Goal: Task Accomplishment & Management: Manage account settings

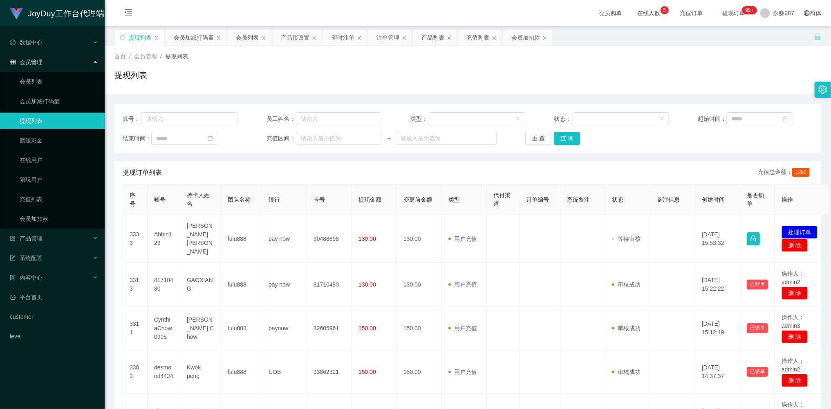
click at [43, 56] on div "会员管理" at bounding box center [52, 62] width 105 height 16
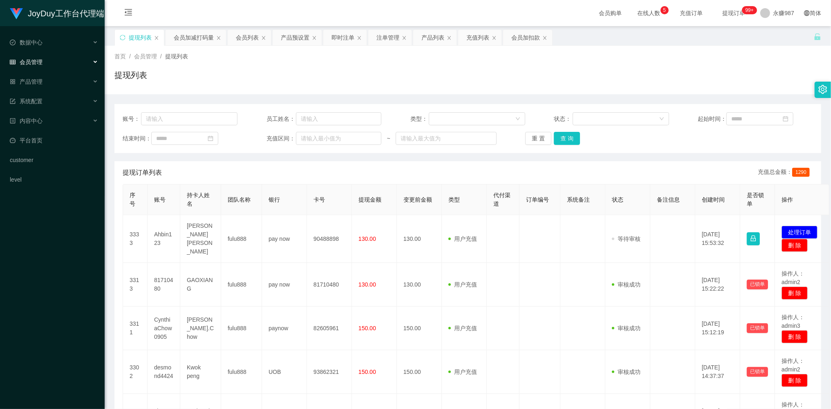
click at [40, 59] on span "会员管理" at bounding box center [26, 62] width 33 height 7
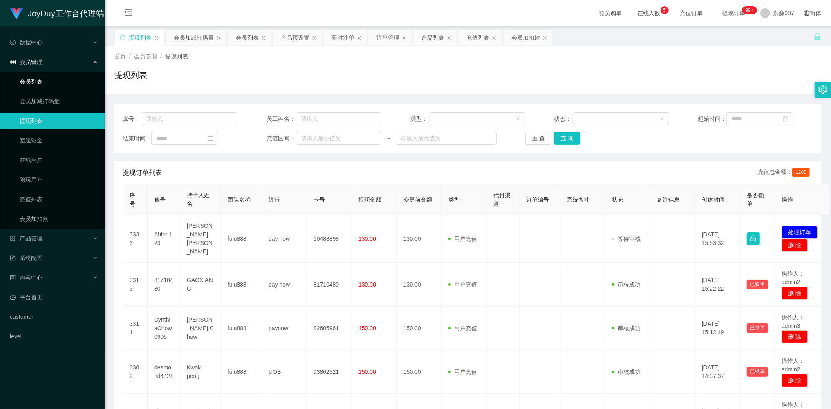
click at [41, 82] on link "会员列表" at bounding box center [59, 82] width 78 height 16
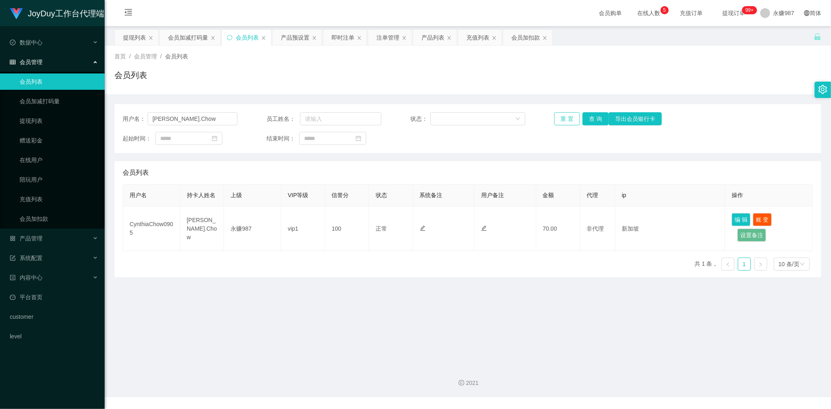
click at [567, 115] on button "重 置" at bounding box center [567, 118] width 26 height 13
click at [567, 115] on div "重 置 查 询 导出会员银行卡" at bounding box center [611, 118] width 115 height 13
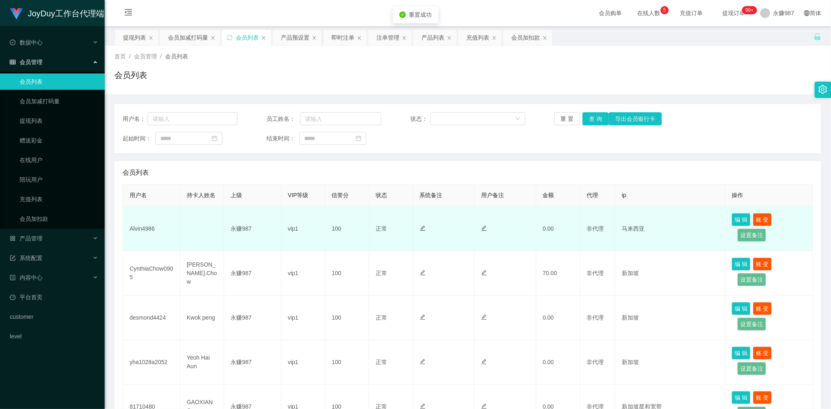
click at [138, 230] on td "Alvin4986" at bounding box center [151, 229] width 57 height 45
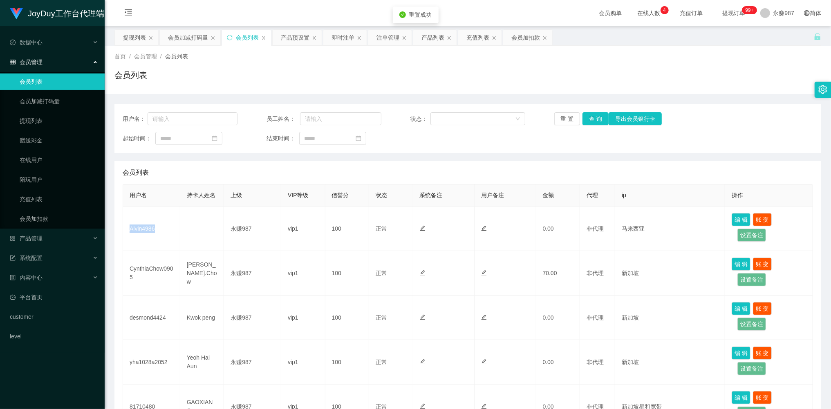
copy td "Alvin4986"
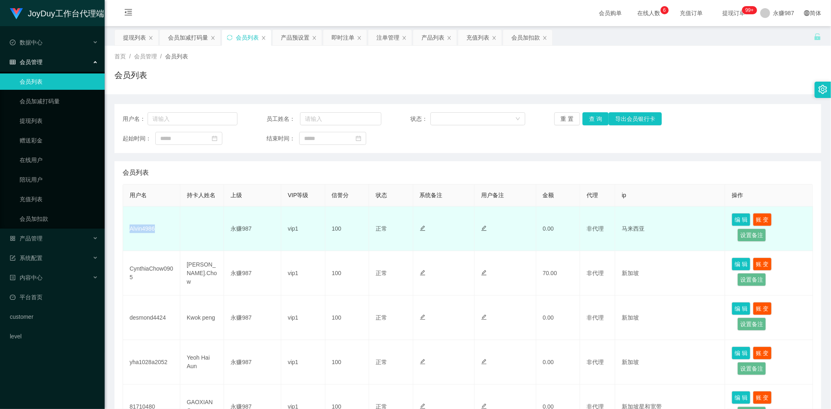
click at [179, 236] on td "Alvin4986" at bounding box center [151, 229] width 57 height 45
click at [177, 235] on td "Alvin4986" at bounding box center [151, 229] width 57 height 45
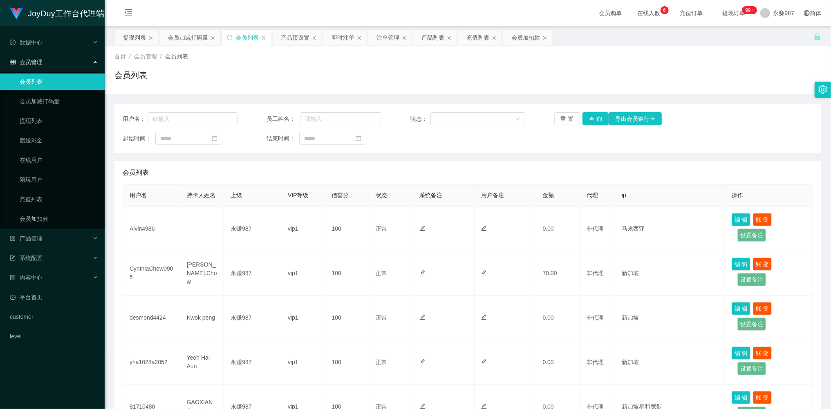
click at [56, 58] on div "会员管理" at bounding box center [52, 62] width 105 height 16
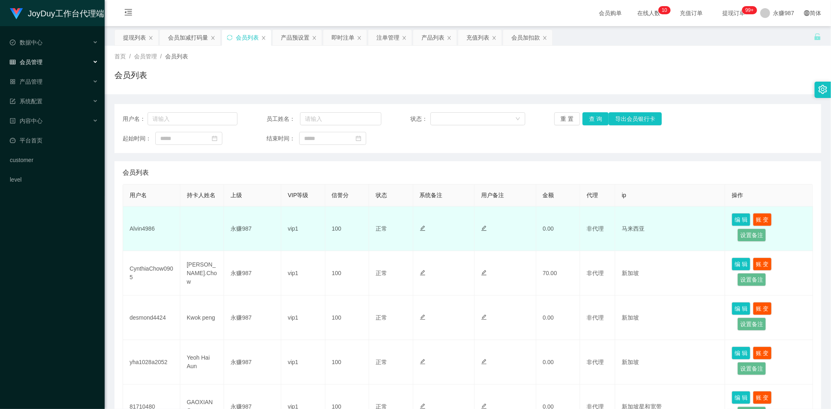
click at [230, 214] on td "永赚987" at bounding box center [252, 229] width 57 height 45
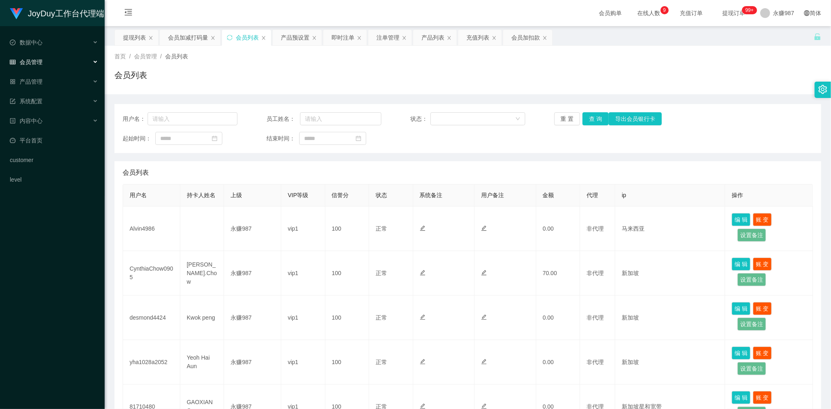
click at [43, 64] on div "会员管理" at bounding box center [52, 62] width 105 height 16
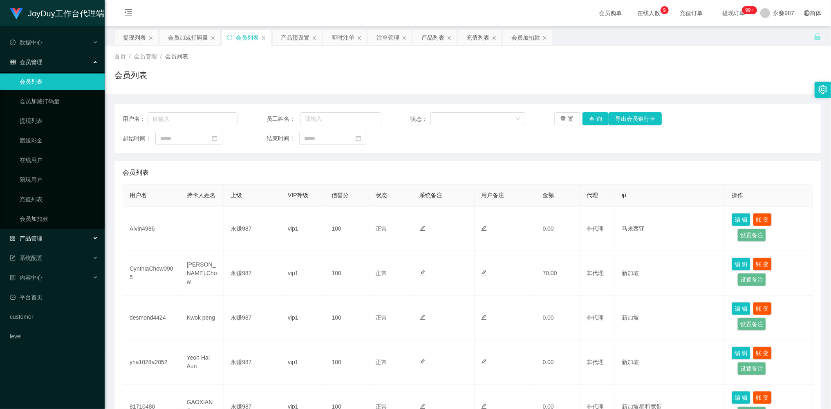
click at [43, 232] on div "产品管理" at bounding box center [52, 238] width 105 height 16
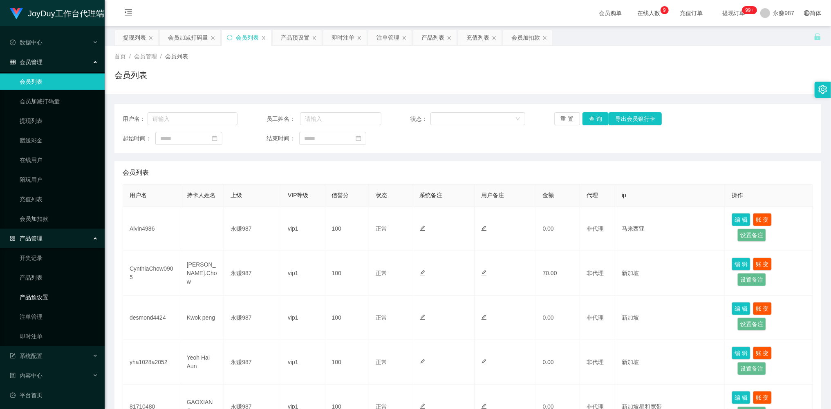
click at [45, 295] on link "产品预设置" at bounding box center [59, 297] width 78 height 16
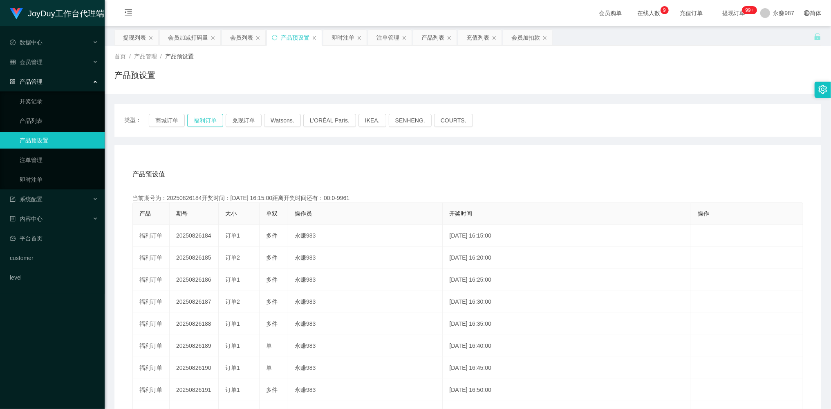
click at [207, 123] on button "福利订单" at bounding box center [205, 120] width 36 height 13
click at [46, 182] on link "即时注单" at bounding box center [59, 180] width 78 height 16
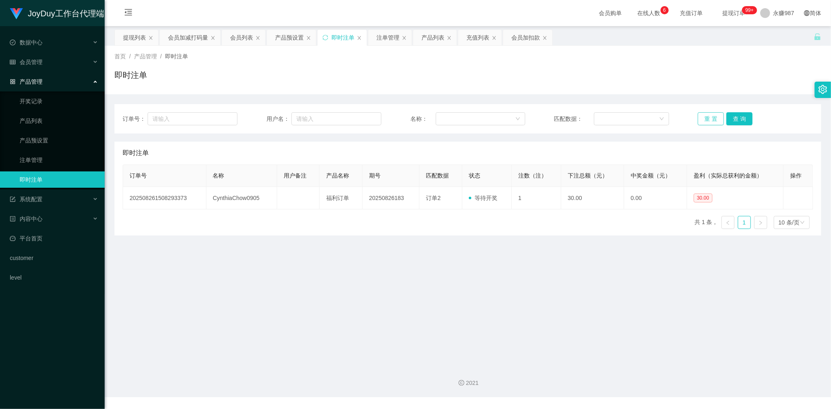
click at [707, 115] on button "重 置" at bounding box center [711, 118] width 26 height 13
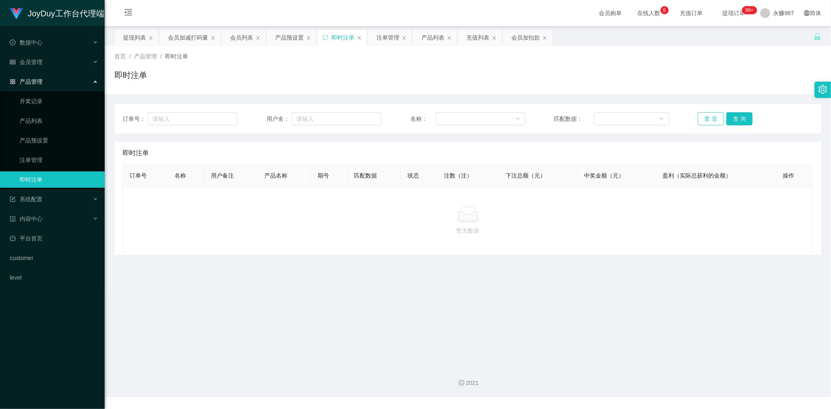
click at [709, 115] on button "重 置" at bounding box center [711, 118] width 26 height 13
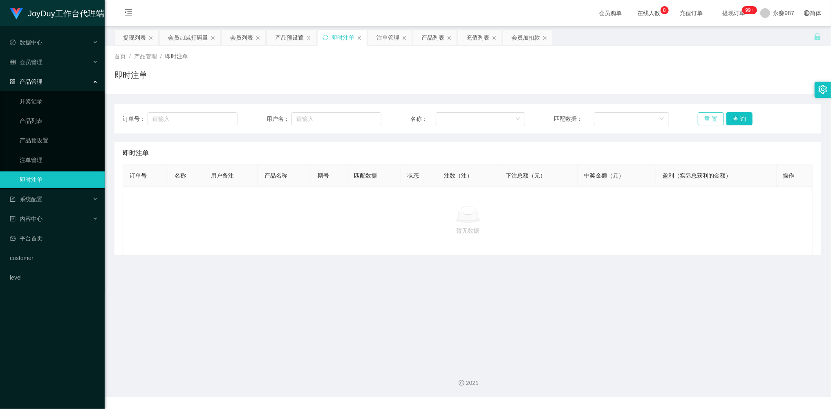
click at [709, 115] on button "重 置" at bounding box center [711, 118] width 26 height 13
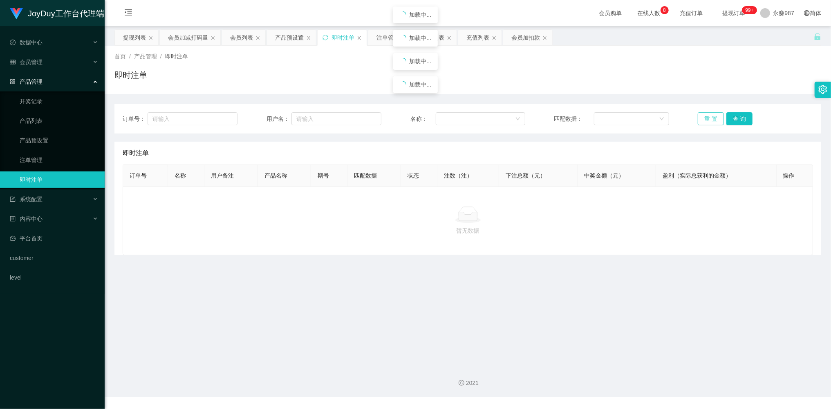
click at [709, 115] on button "重 置" at bounding box center [711, 118] width 26 height 13
click at [702, 125] on button "重 置" at bounding box center [711, 118] width 26 height 13
click at [708, 123] on button "重 置" at bounding box center [711, 118] width 26 height 13
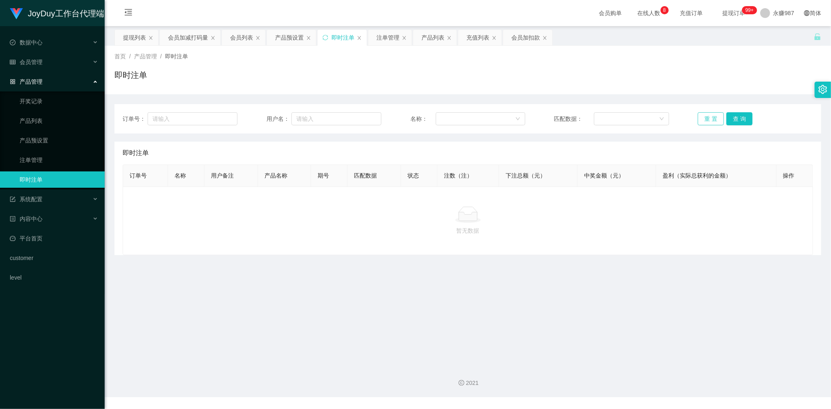
click at [708, 123] on button "重 置" at bounding box center [711, 118] width 26 height 13
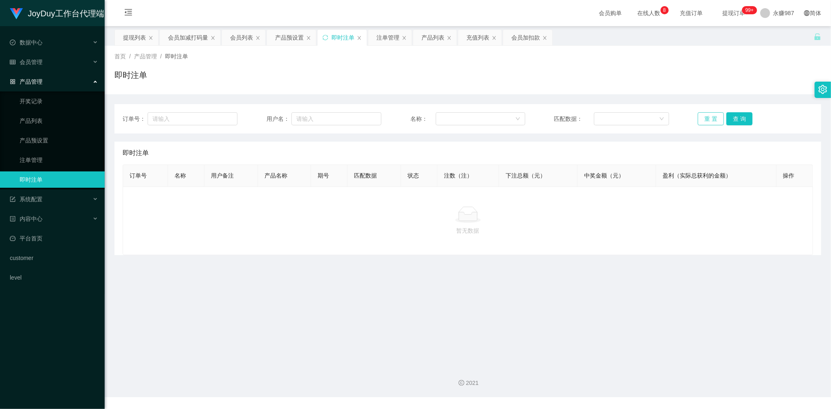
click at [708, 123] on button "重 置" at bounding box center [711, 118] width 26 height 13
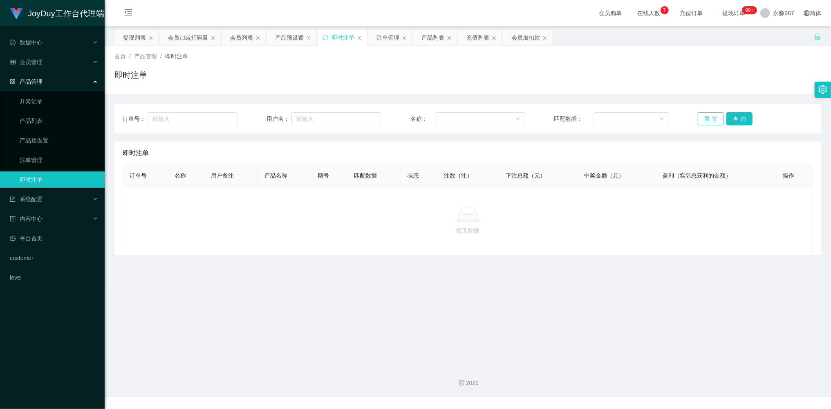
click at [708, 123] on button "重 置" at bounding box center [711, 118] width 26 height 13
click at [708, 122] on button "重 置" at bounding box center [711, 118] width 26 height 13
click at [708, 121] on button "重 置" at bounding box center [711, 118] width 26 height 13
click at [708, 120] on button "重 置" at bounding box center [711, 118] width 26 height 13
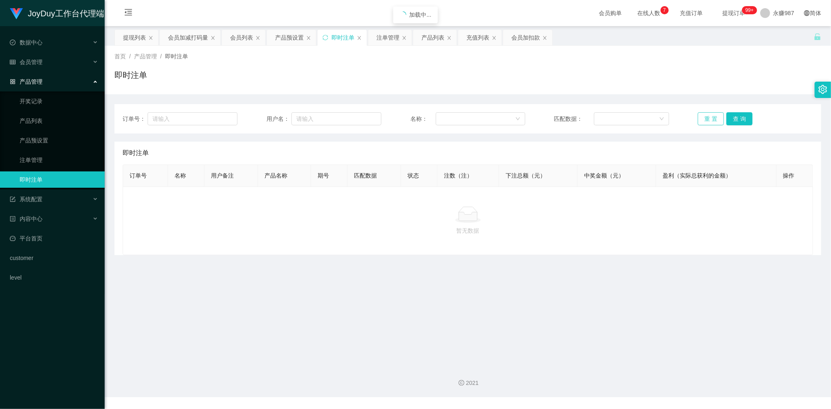
click at [708, 120] on button "重 置" at bounding box center [711, 118] width 26 height 13
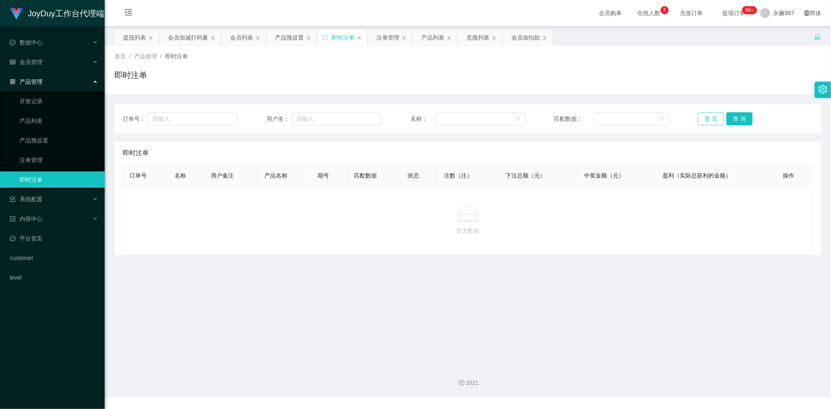
click at [708, 120] on button "重 置" at bounding box center [711, 118] width 26 height 13
click at [707, 120] on button "重 置" at bounding box center [711, 118] width 26 height 13
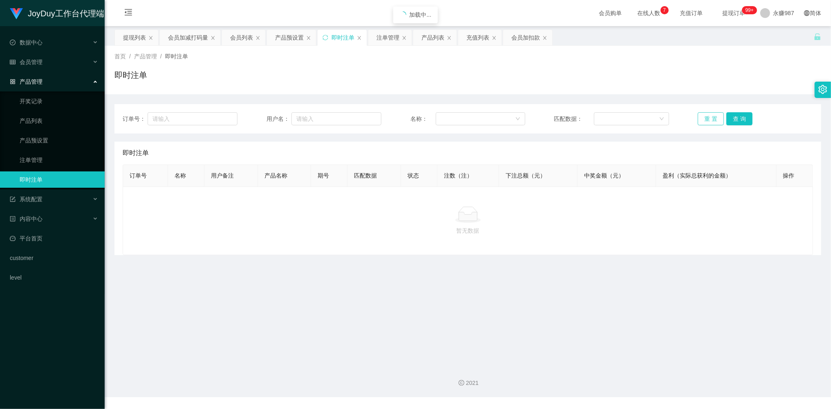
click at [707, 120] on button "重 置" at bounding box center [711, 118] width 26 height 13
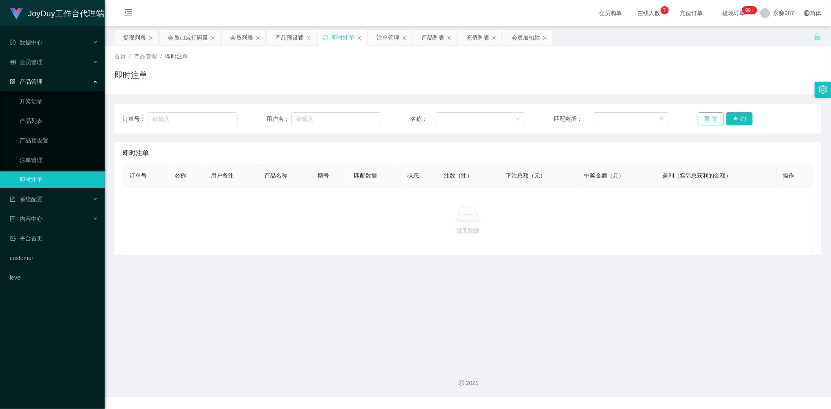
click at [707, 120] on button "重 置" at bounding box center [711, 118] width 26 height 13
click at [706, 119] on button "重 置" at bounding box center [711, 118] width 26 height 13
click at [705, 119] on button "重 置" at bounding box center [711, 118] width 26 height 13
click at [702, 123] on button "重 置" at bounding box center [711, 118] width 26 height 13
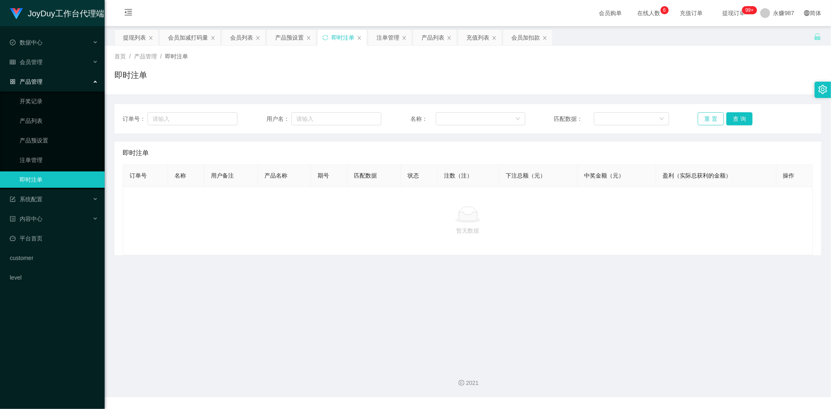
click at [702, 123] on button "重 置" at bounding box center [711, 118] width 26 height 13
click at [703, 123] on button "重 置" at bounding box center [711, 118] width 26 height 13
click at [705, 123] on button "重 置" at bounding box center [711, 118] width 26 height 13
click at [707, 123] on button "重 置" at bounding box center [711, 118] width 26 height 13
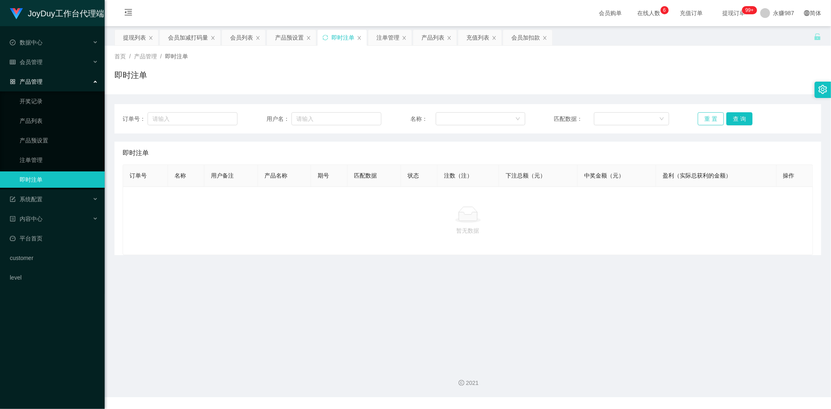
click at [707, 123] on button "重 置" at bounding box center [711, 118] width 26 height 13
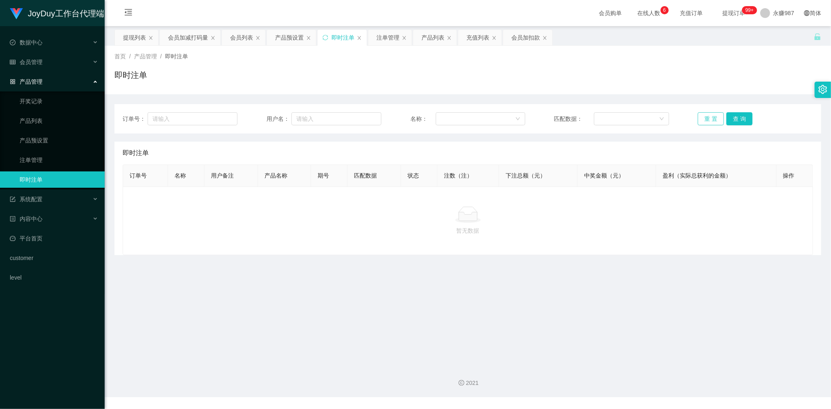
click at [707, 123] on button "重 置" at bounding box center [711, 118] width 26 height 13
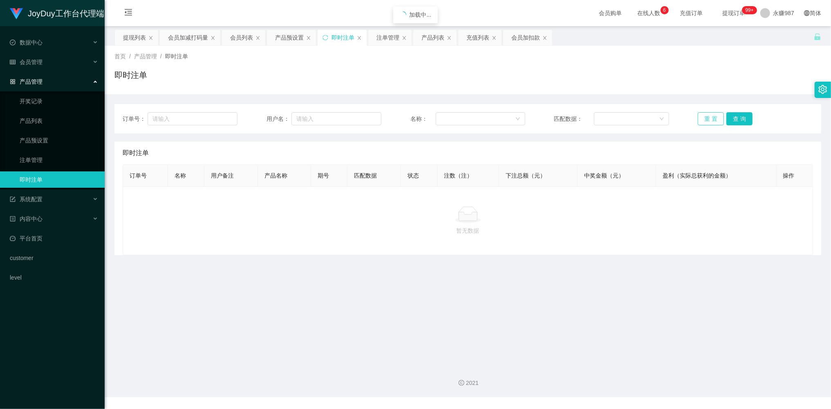
click at [707, 123] on button "重 置" at bounding box center [711, 118] width 26 height 13
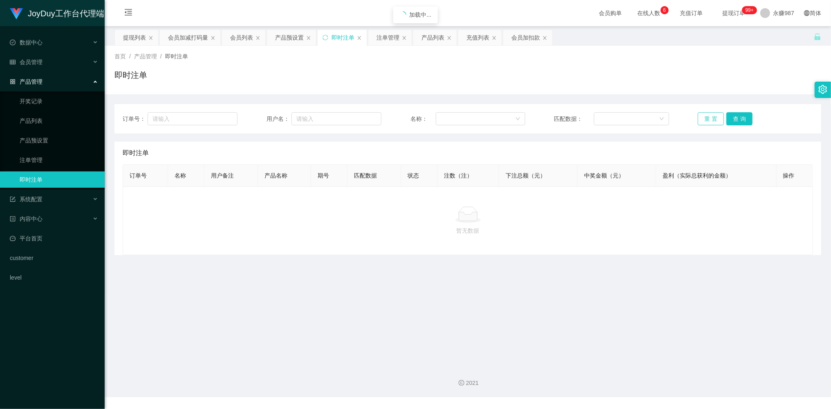
click at [707, 123] on button "重 置" at bounding box center [711, 118] width 26 height 13
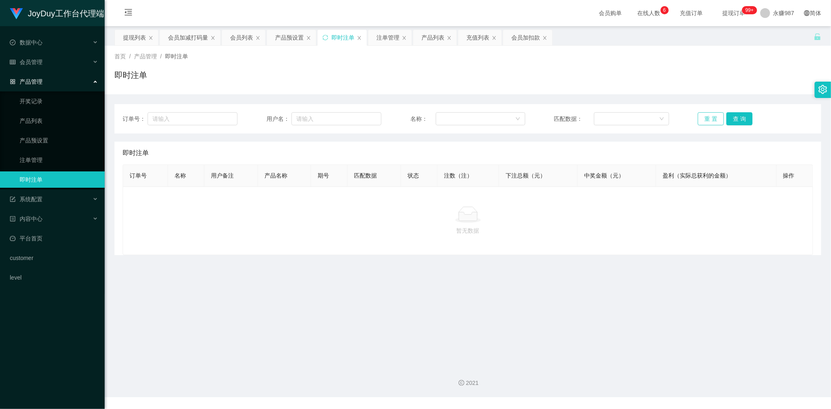
click at [707, 123] on button "重 置" at bounding box center [711, 118] width 26 height 13
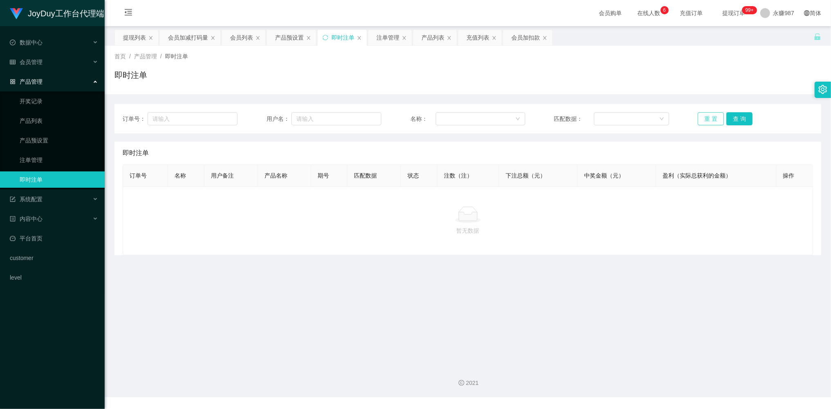
click at [707, 123] on button "重 置" at bounding box center [711, 118] width 26 height 13
click at [707, 122] on button "重 置" at bounding box center [711, 118] width 26 height 13
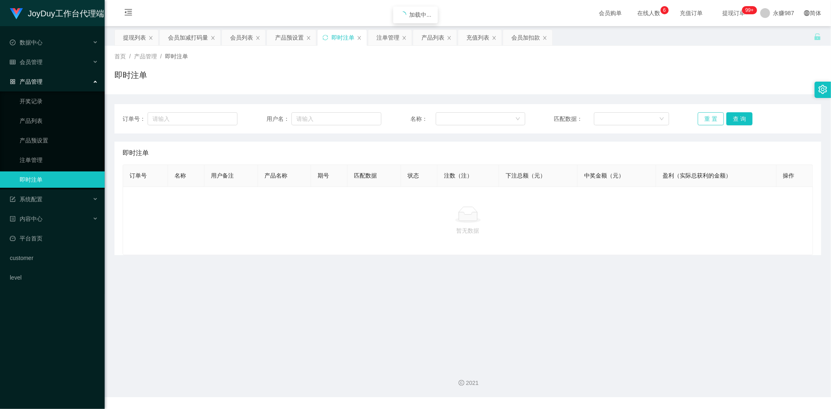
click at [707, 122] on button "重 置" at bounding box center [711, 118] width 26 height 13
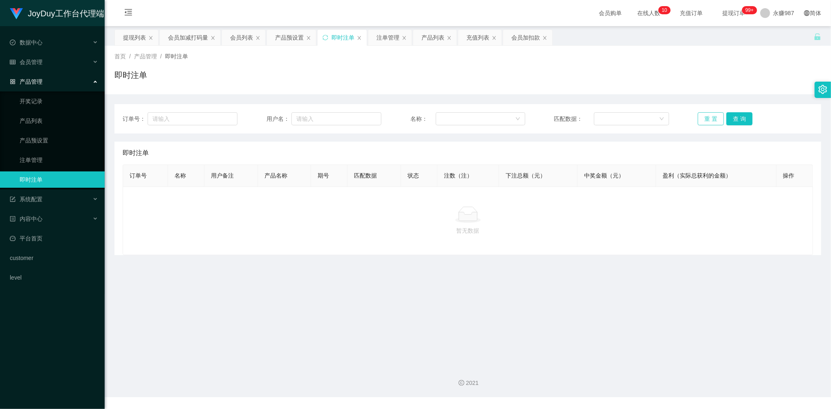
click at [707, 116] on button "重 置" at bounding box center [711, 118] width 26 height 13
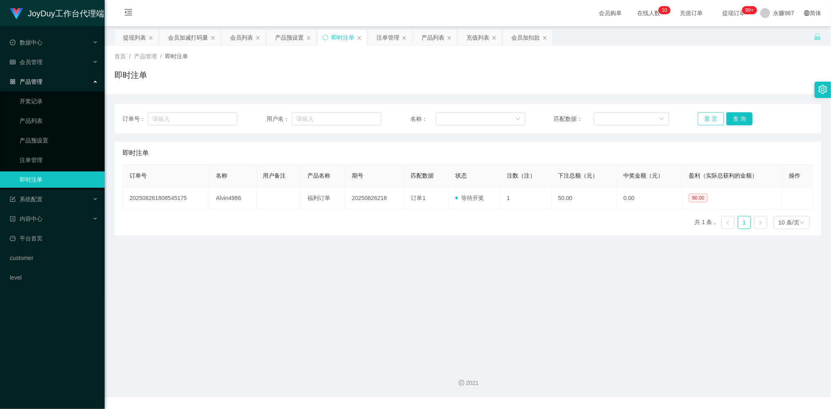
click at [707, 116] on button "重 置" at bounding box center [711, 118] width 26 height 13
click at [705, 123] on button "重 置" at bounding box center [711, 118] width 26 height 13
click at [709, 114] on button "重 置" at bounding box center [711, 118] width 26 height 13
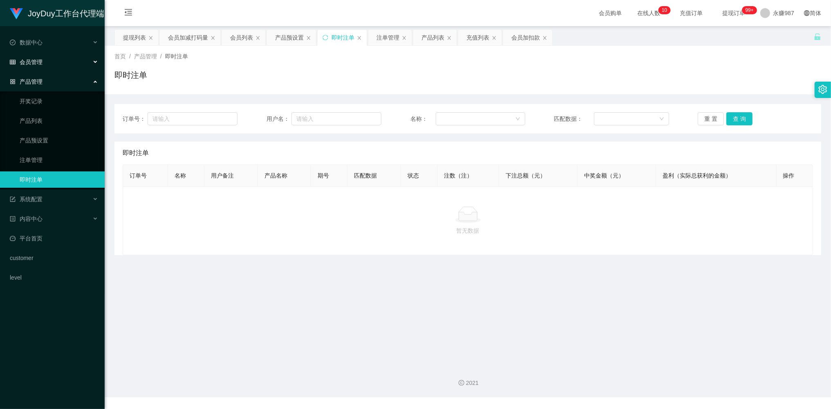
click at [34, 56] on div "会员管理" at bounding box center [52, 62] width 105 height 16
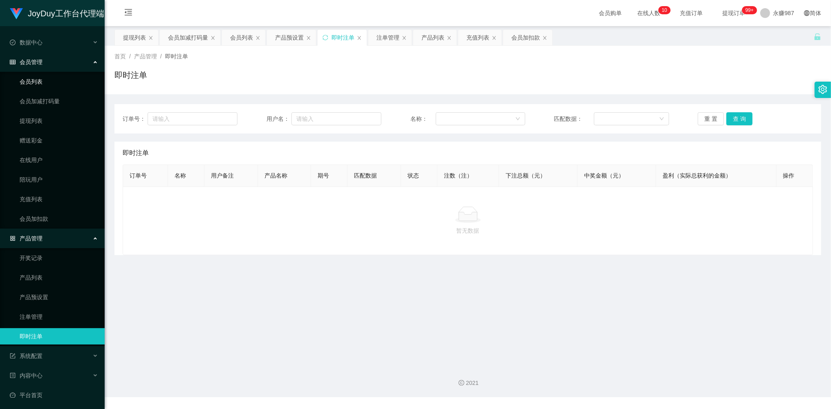
click at [43, 82] on link "会员列表" at bounding box center [59, 82] width 78 height 16
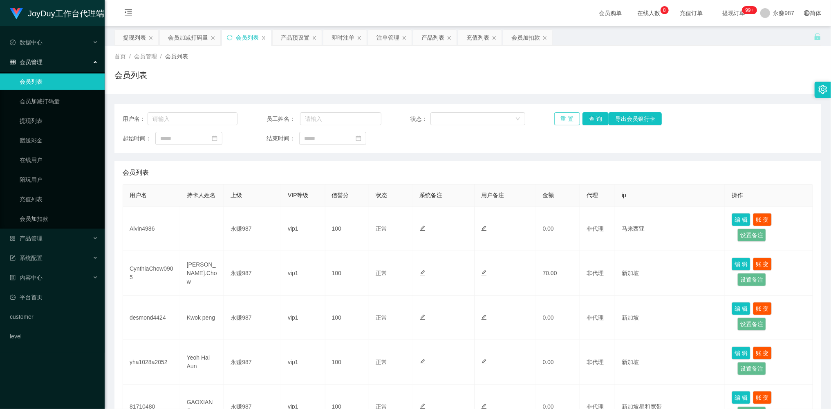
click at [566, 123] on button "重 置" at bounding box center [567, 118] width 26 height 13
click at [566, 122] on button "重 置" at bounding box center [567, 118] width 26 height 13
click at [566, 122] on div "重 置 查 询 导出会员银行卡" at bounding box center [611, 118] width 115 height 13
click at [566, 122] on button "重 置" at bounding box center [567, 118] width 26 height 13
click at [564, 120] on button "重 置" at bounding box center [567, 118] width 26 height 13
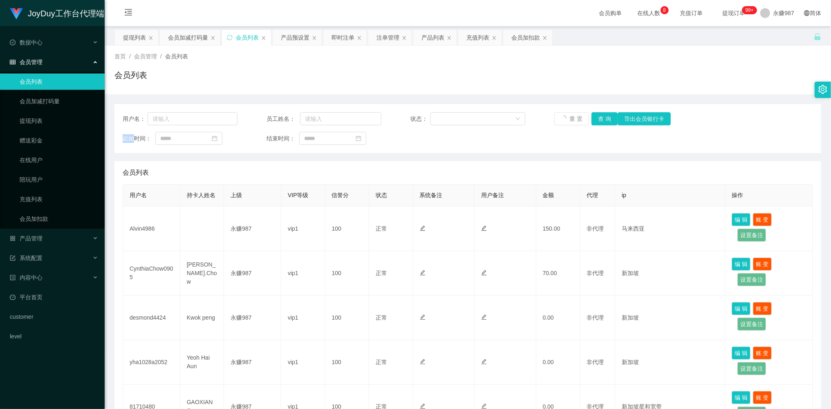
click at [564, 120] on div "重 置 查 询 导出会员银行卡" at bounding box center [611, 118] width 115 height 13
click at [36, 236] on span "产品管理" at bounding box center [26, 238] width 33 height 7
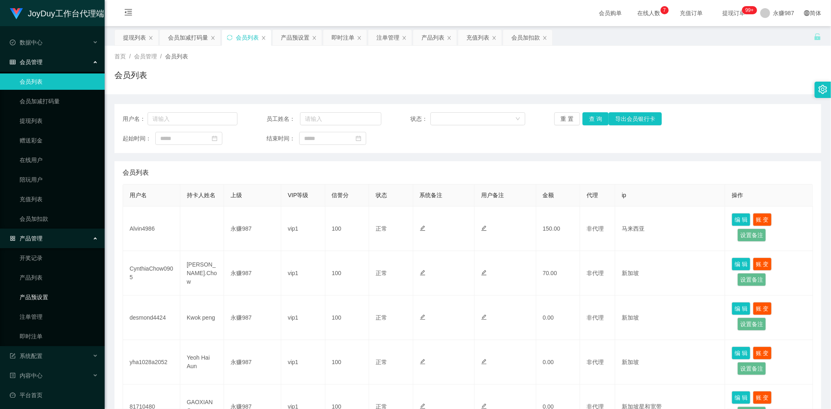
click at [42, 296] on link "产品预设置" at bounding box center [59, 297] width 78 height 16
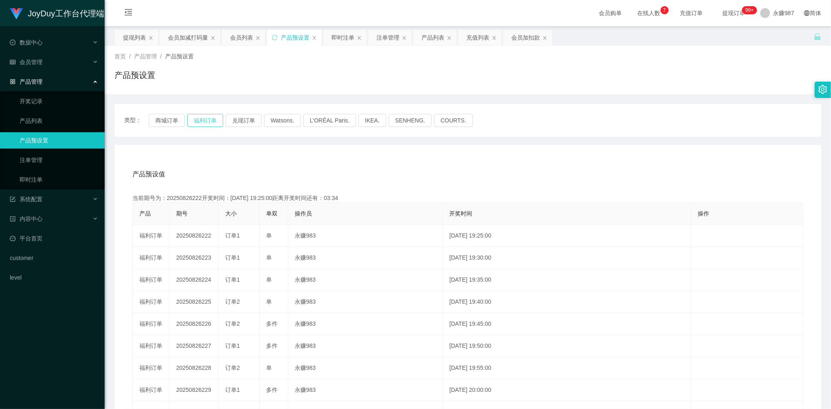
click at [208, 119] on button "福利订单" at bounding box center [205, 120] width 36 height 13
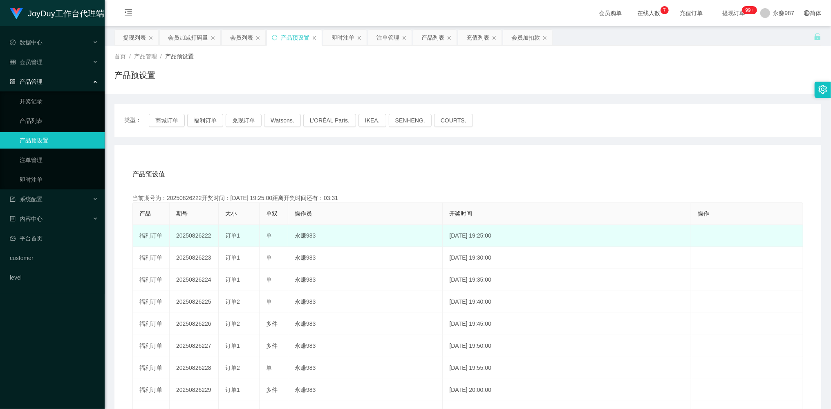
drag, startPoint x: 240, startPoint y: 234, endPoint x: 227, endPoint y: 236, distance: 13.2
click at [227, 236] on div "订单1" at bounding box center [238, 236] width 27 height 9
copy span "订单1"
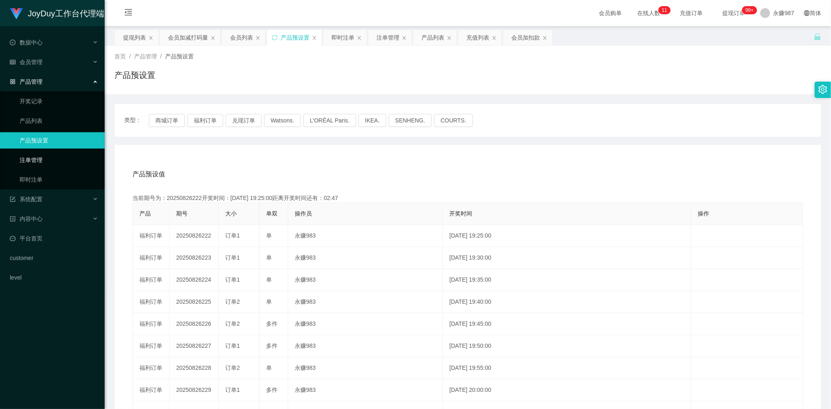
click at [35, 161] on link "注单管理" at bounding box center [59, 160] width 78 height 16
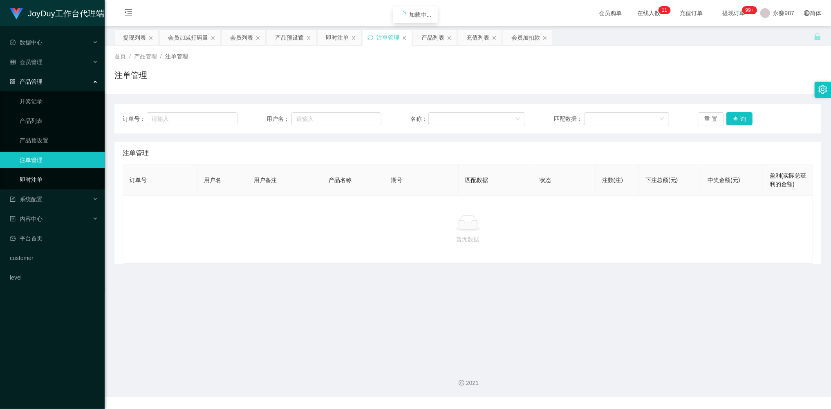
click at [34, 172] on link "即时注单" at bounding box center [59, 180] width 78 height 16
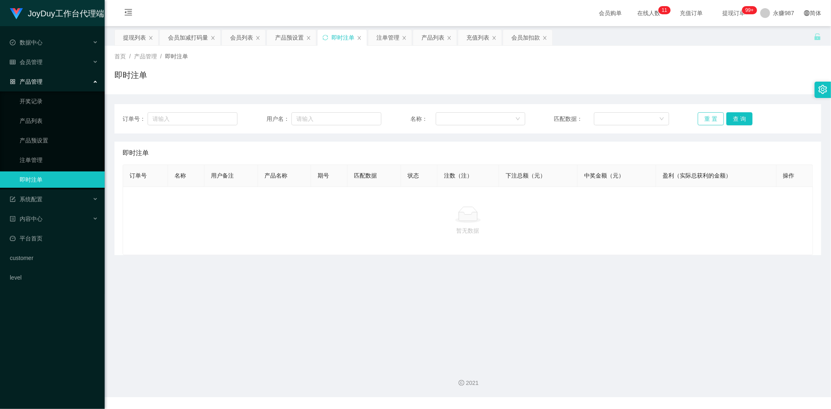
click at [698, 117] on button "重 置" at bounding box center [711, 118] width 26 height 13
click at [705, 119] on button "重 置" at bounding box center [711, 118] width 26 height 13
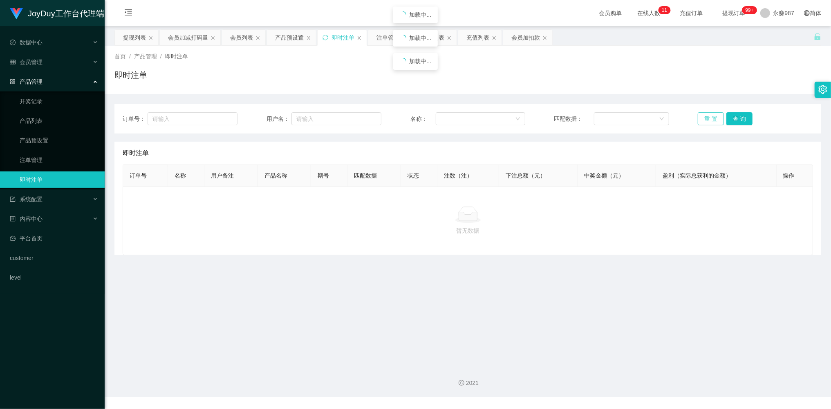
click at [705, 119] on button "重 置" at bounding box center [711, 118] width 26 height 13
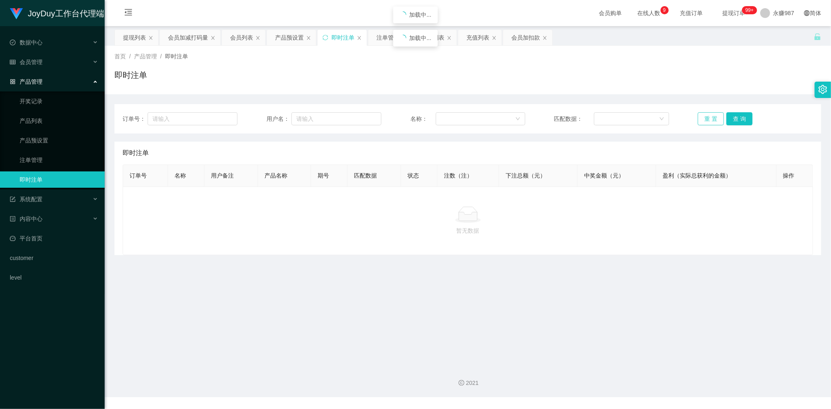
click at [705, 119] on button "重 置" at bounding box center [711, 118] width 26 height 13
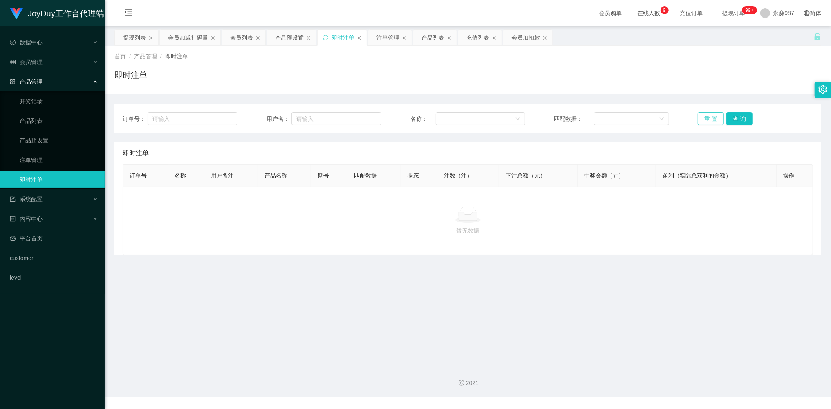
click at [705, 119] on button "重 置" at bounding box center [711, 118] width 26 height 13
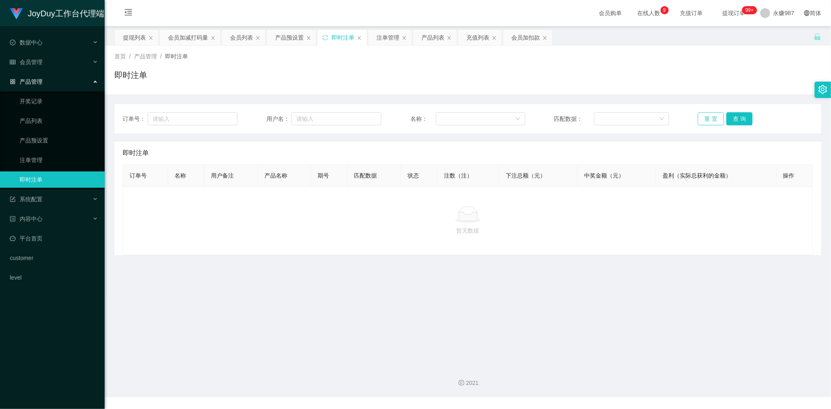
click at [705, 119] on button "重 置" at bounding box center [711, 118] width 26 height 13
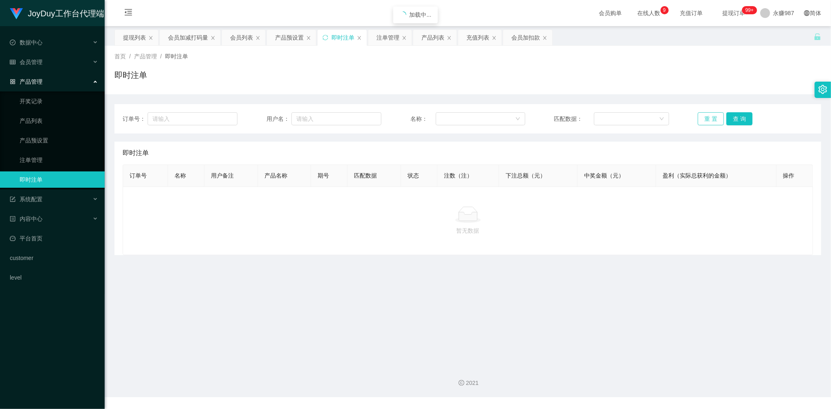
click at [705, 119] on button "重 置" at bounding box center [711, 118] width 26 height 13
click at [703, 118] on button "重 置" at bounding box center [711, 118] width 26 height 13
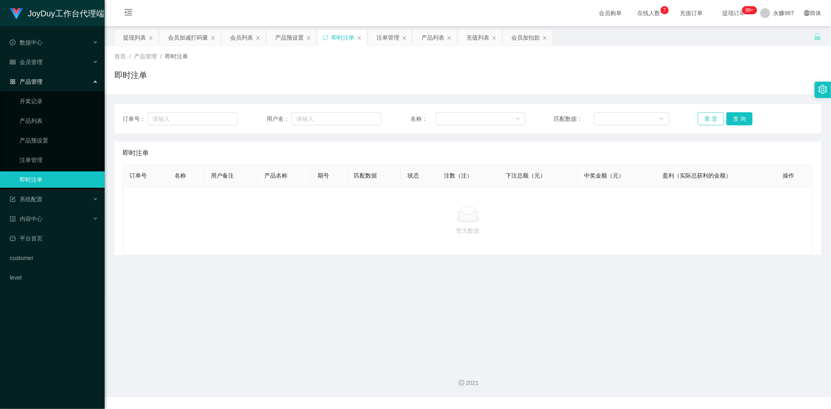
click at [702, 118] on button "重 置" at bounding box center [711, 118] width 26 height 13
click at [703, 119] on button "重 置" at bounding box center [711, 118] width 26 height 13
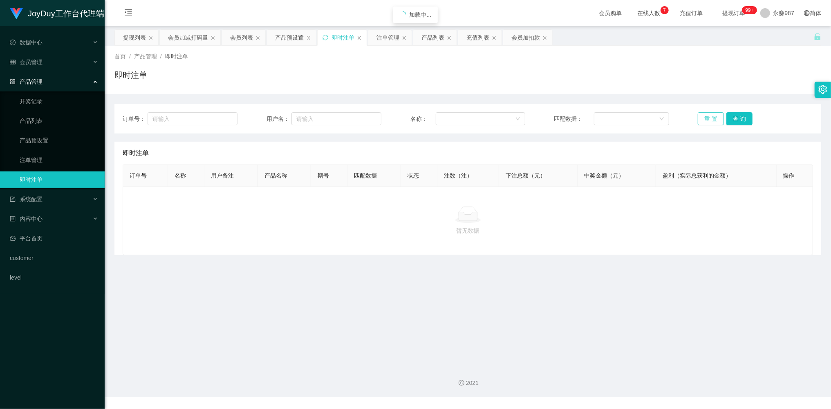
click at [703, 119] on button "重 置" at bounding box center [711, 118] width 26 height 13
click at [704, 119] on button "重 置" at bounding box center [711, 118] width 26 height 13
click at [704, 118] on button "重 置" at bounding box center [711, 118] width 26 height 13
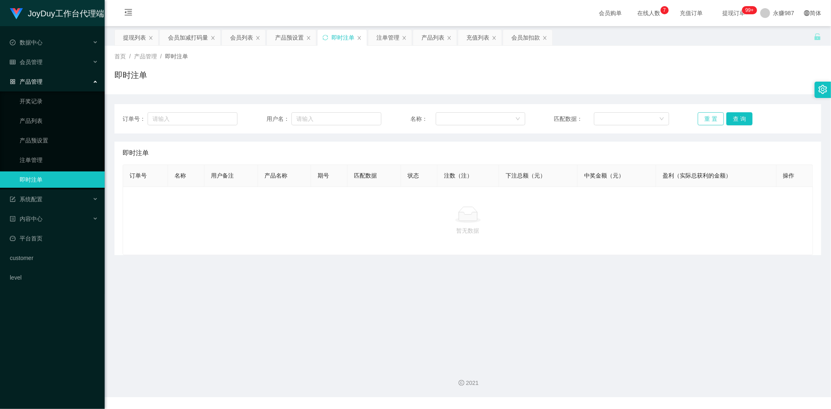
click at [704, 118] on button "重 置" at bounding box center [711, 118] width 26 height 13
click at [703, 117] on button "重 置" at bounding box center [711, 118] width 26 height 13
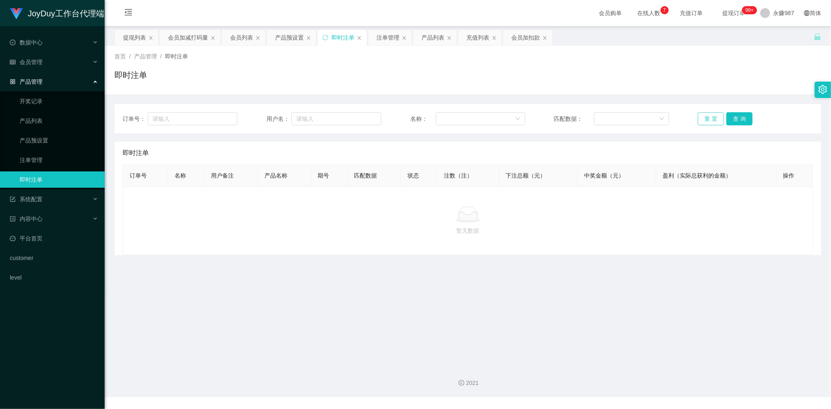
click at [702, 117] on button "重 置" at bounding box center [711, 118] width 26 height 13
click at [698, 118] on button "重 置" at bounding box center [711, 118] width 26 height 13
click at [703, 118] on button "重 置" at bounding box center [711, 118] width 26 height 13
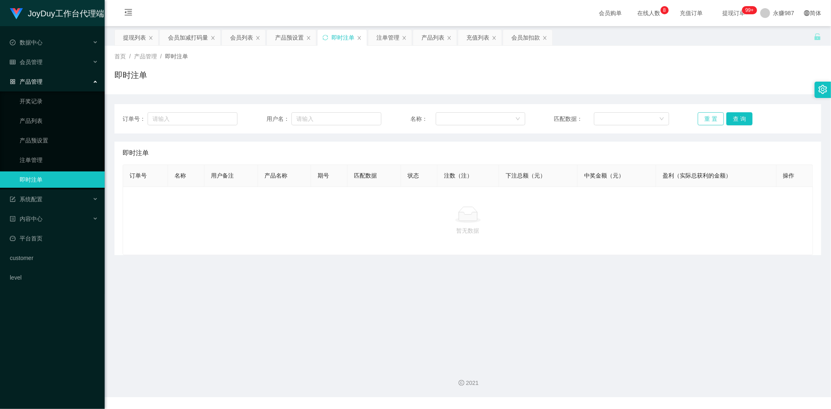
click at [703, 118] on button "重 置" at bounding box center [711, 118] width 26 height 13
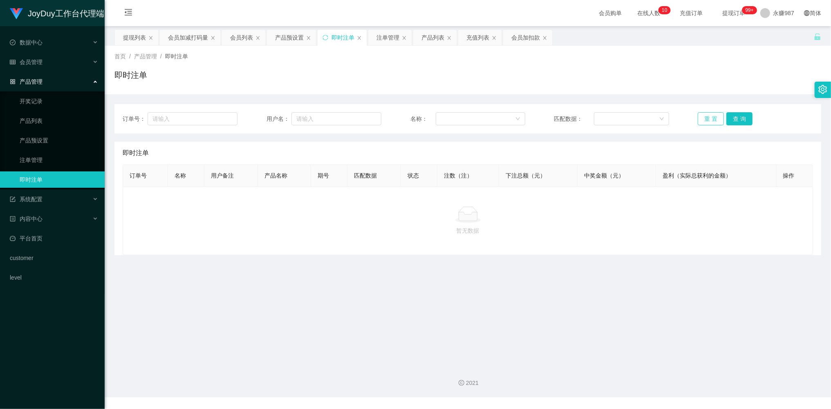
click at [703, 118] on button "重 置" at bounding box center [711, 118] width 26 height 13
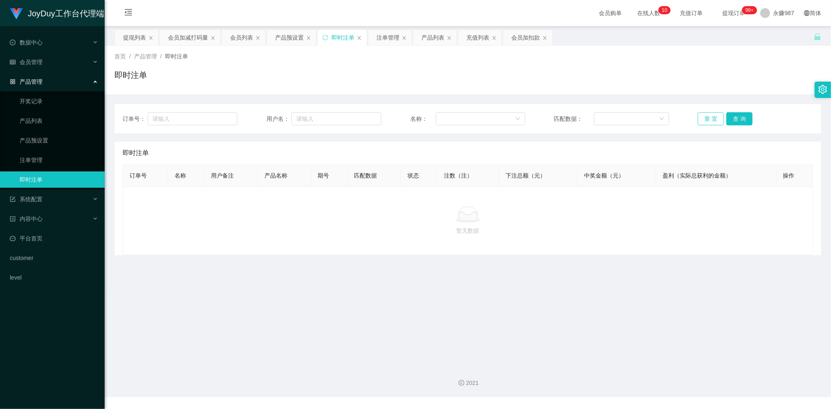
click at [703, 118] on button "重 置" at bounding box center [711, 118] width 26 height 13
click at [704, 118] on button "重 置" at bounding box center [711, 118] width 26 height 13
click at [711, 121] on button "重 置" at bounding box center [711, 118] width 26 height 13
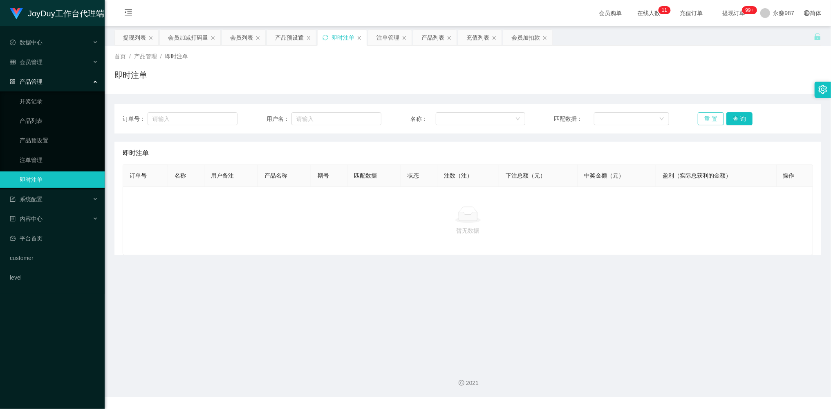
click at [710, 121] on button "重 置" at bounding box center [711, 118] width 26 height 13
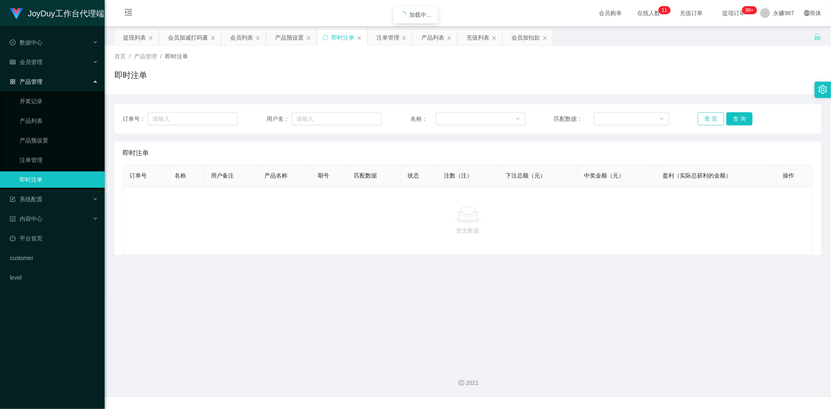
click at [710, 121] on button "重 置" at bounding box center [711, 118] width 26 height 13
click at [709, 119] on button "重 置" at bounding box center [711, 118] width 26 height 13
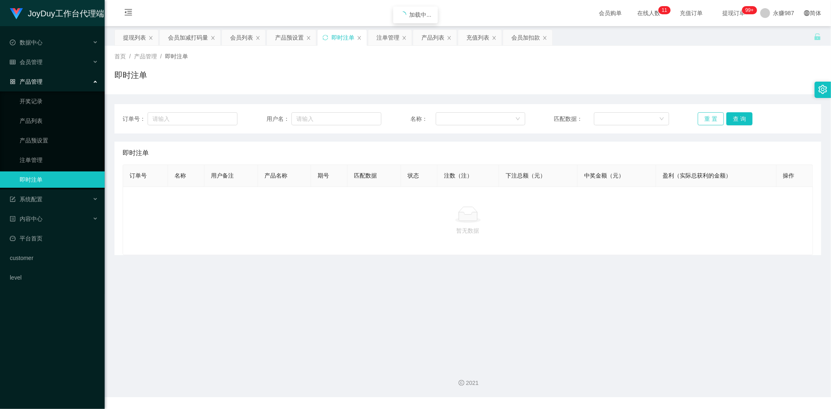
click at [709, 119] on button "重 置" at bounding box center [711, 118] width 26 height 13
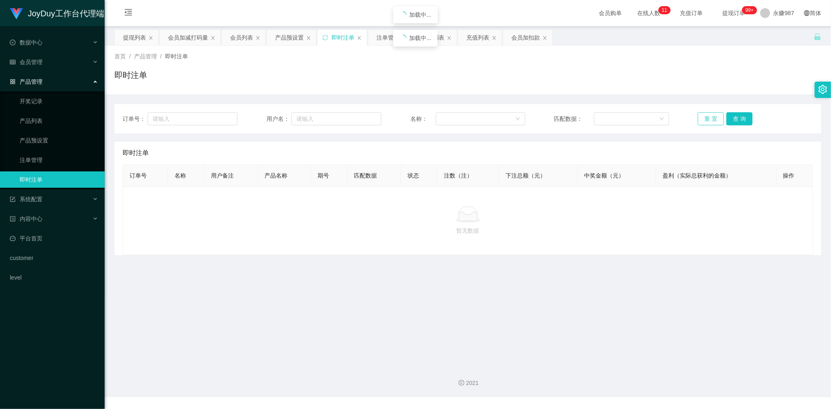
click at [709, 119] on button "重 置" at bounding box center [711, 118] width 26 height 13
click at [700, 119] on button "重 置" at bounding box center [711, 118] width 26 height 13
click at [705, 119] on button "重 置" at bounding box center [711, 118] width 26 height 13
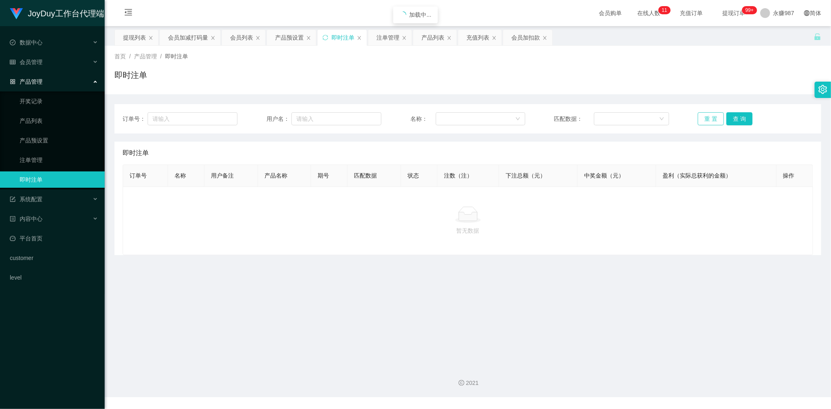
click at [705, 119] on button "重 置" at bounding box center [711, 118] width 26 height 13
drag, startPoint x: 705, startPoint y: 119, endPoint x: 705, endPoint y: 123, distance: 4.9
click at [705, 120] on button "重 置" at bounding box center [711, 118] width 26 height 13
click at [701, 115] on button "重 置" at bounding box center [711, 118] width 26 height 13
click at [710, 120] on button "重 置" at bounding box center [711, 118] width 26 height 13
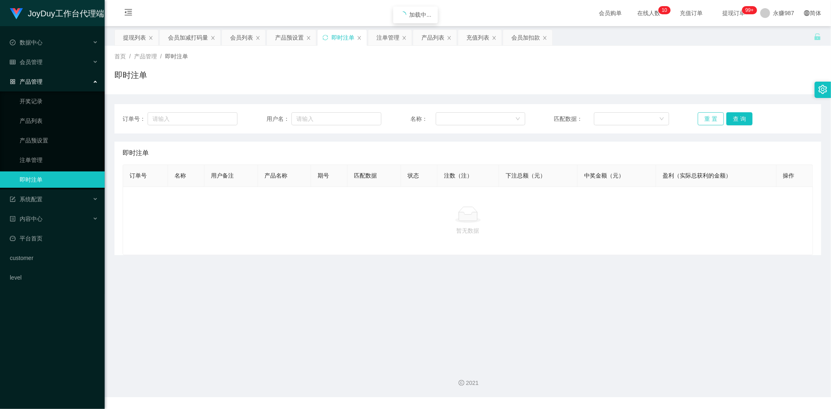
click at [710, 120] on button "重 置" at bounding box center [711, 118] width 26 height 13
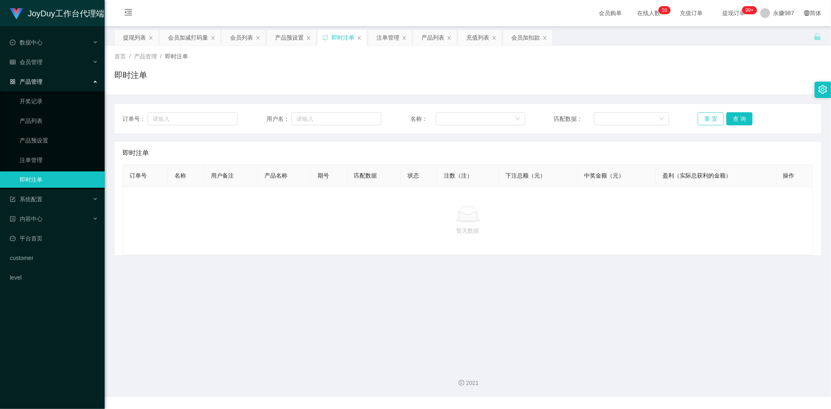
click at [710, 120] on button "重 置" at bounding box center [711, 118] width 26 height 13
click at [712, 120] on button "重 置" at bounding box center [711, 118] width 26 height 13
click at [713, 120] on button "重 置" at bounding box center [711, 118] width 26 height 13
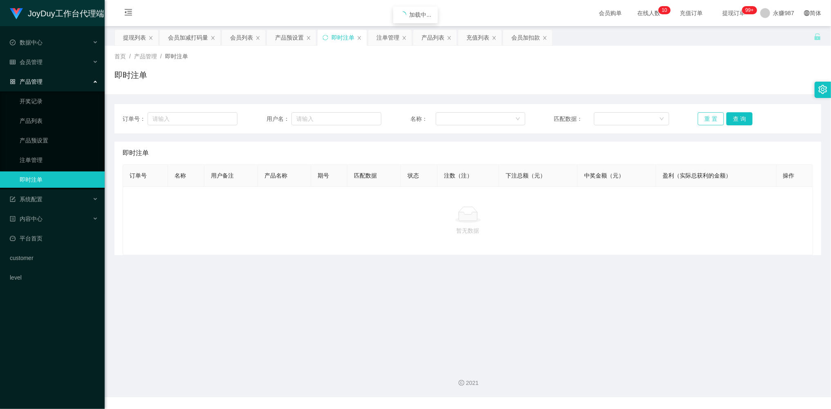
click at [713, 120] on button "重 置" at bounding box center [711, 118] width 26 height 13
click at [713, 119] on button "重 置" at bounding box center [711, 118] width 26 height 13
click at [712, 117] on button "重 置" at bounding box center [711, 118] width 26 height 13
click at [711, 115] on button "重 置" at bounding box center [711, 118] width 26 height 13
click at [708, 107] on div "订单号： 用户名： 名称： 匹配数据： 重 置 查 询" at bounding box center [467, 118] width 707 height 29
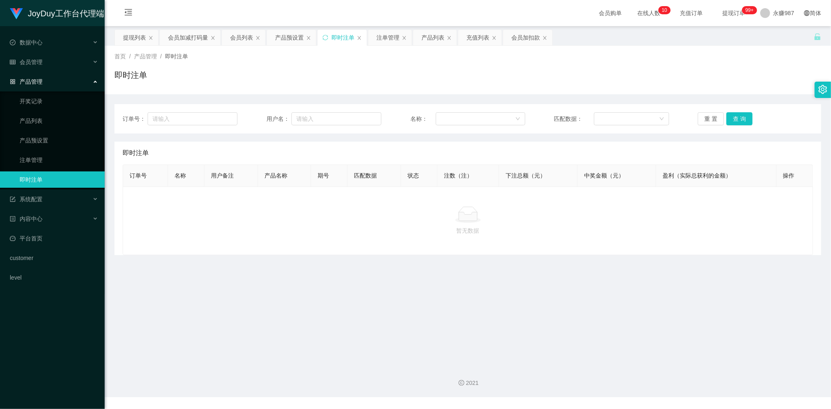
click at [705, 104] on div "订单号： 用户名： 名称： 匹配数据： 重 置 查 询" at bounding box center [467, 118] width 707 height 29
click at [707, 120] on button "重 置" at bounding box center [711, 118] width 26 height 13
click at [711, 123] on button "重 置" at bounding box center [711, 118] width 26 height 13
click at [711, 121] on button "重 置" at bounding box center [711, 118] width 26 height 13
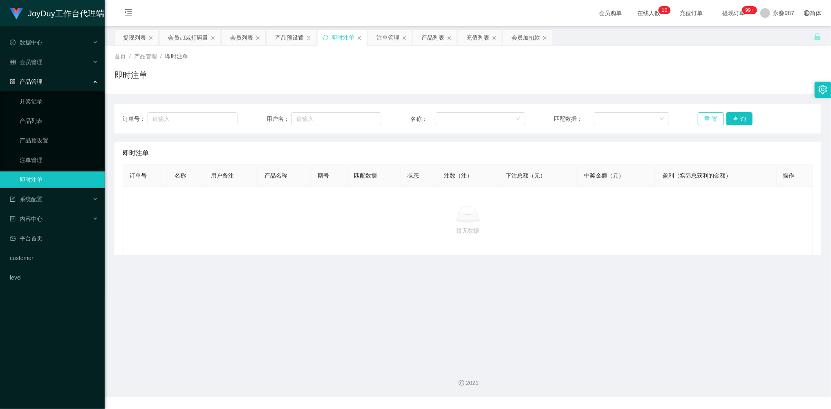
click at [711, 121] on button "重 置" at bounding box center [711, 118] width 26 height 13
click at [706, 123] on button "重 置" at bounding box center [711, 118] width 26 height 13
click at [706, 119] on button "重 置" at bounding box center [711, 118] width 26 height 13
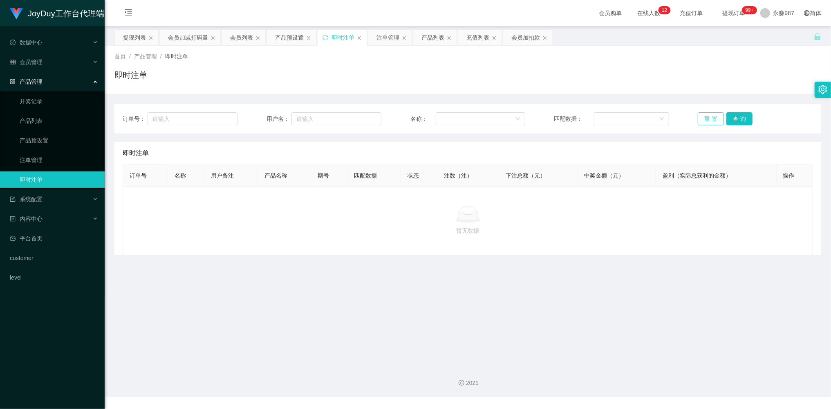
click at [706, 119] on button "重 置" at bounding box center [711, 118] width 26 height 13
drag, startPoint x: 706, startPoint y: 119, endPoint x: 698, endPoint y: 133, distance: 16.1
click at [706, 119] on button "重 置" at bounding box center [711, 118] width 26 height 13
click at [716, 113] on div "订单号： 用户名： 名称： 匹配数据： 重 置 查 询" at bounding box center [467, 118] width 707 height 29
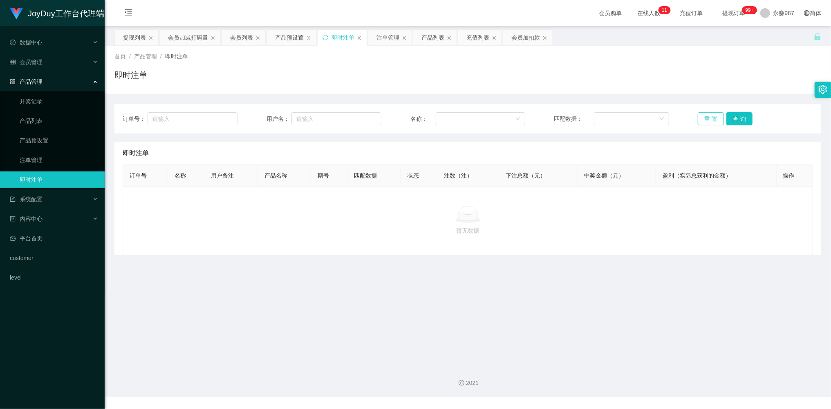
click at [712, 115] on button "重 置" at bounding box center [711, 118] width 26 height 13
click at [711, 115] on button "重 置" at bounding box center [711, 118] width 26 height 13
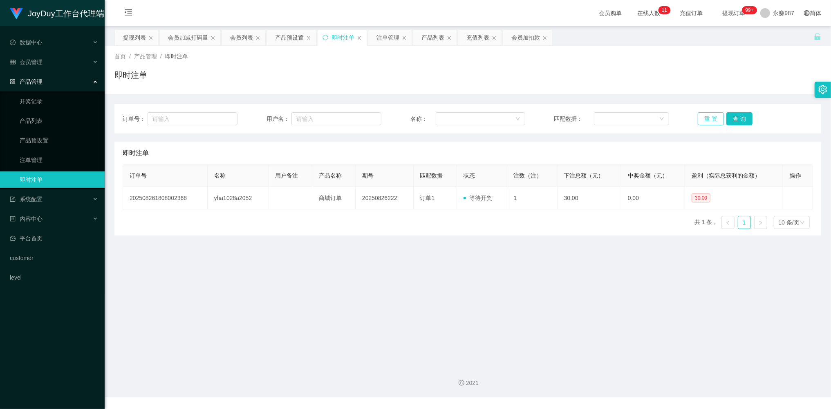
click at [711, 116] on button "重 置" at bounding box center [711, 118] width 26 height 13
click at [703, 118] on button "重 置" at bounding box center [711, 118] width 26 height 13
click at [39, 114] on link "产品列表" at bounding box center [59, 121] width 78 height 16
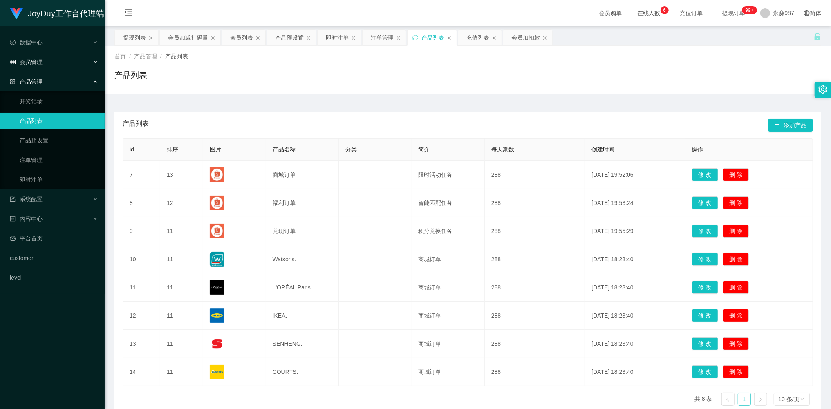
click at [38, 60] on span "会员管理" at bounding box center [26, 62] width 33 height 7
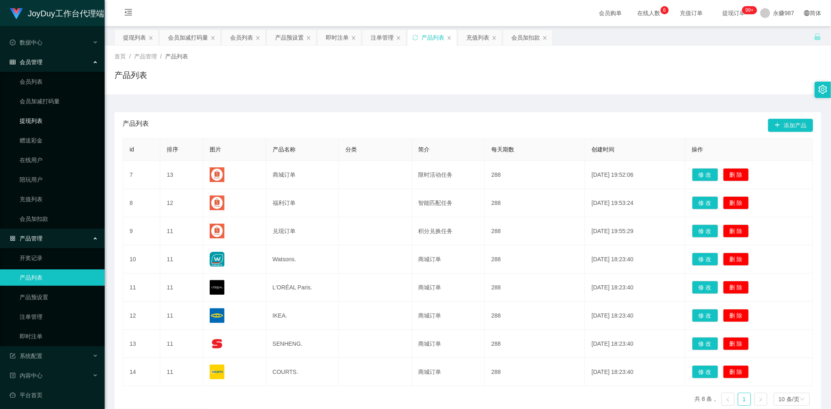
click at [43, 121] on link "提现列表" at bounding box center [59, 121] width 78 height 16
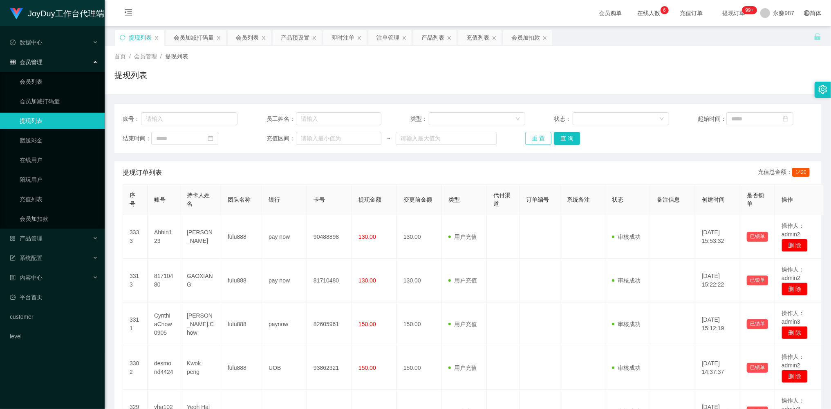
click at [537, 140] on button "重 置" at bounding box center [538, 138] width 26 height 13
click at [536, 140] on button "重 置" at bounding box center [538, 138] width 26 height 13
click at [536, 140] on div "重 置 查 询" at bounding box center [582, 138] width 115 height 13
click at [536, 140] on button "重 置" at bounding box center [538, 138] width 26 height 13
click at [536, 140] on div "重 置 查 询" at bounding box center [582, 138] width 115 height 13
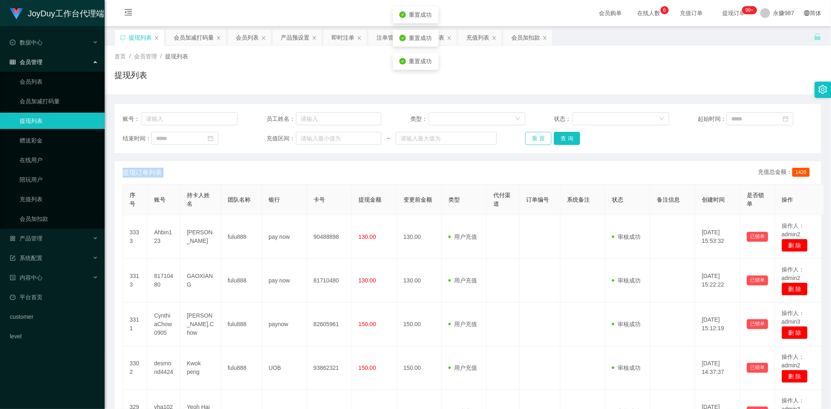
click at [536, 140] on button "重 置" at bounding box center [538, 138] width 26 height 13
click at [536, 140] on div "重 置 查 询" at bounding box center [582, 138] width 115 height 13
click at [536, 140] on button "重 置" at bounding box center [538, 138] width 26 height 13
click at [536, 140] on div "重 置 查 询" at bounding box center [582, 138] width 115 height 13
click at [536, 140] on button "重 置" at bounding box center [538, 138] width 26 height 13
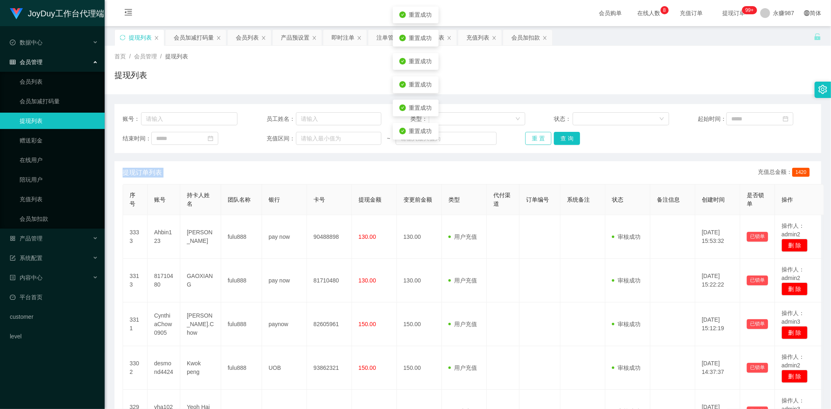
click at [536, 140] on div "重 置 查 询" at bounding box center [582, 138] width 115 height 13
click at [536, 140] on button "重 置" at bounding box center [538, 138] width 26 height 13
click at [535, 139] on button "重 置" at bounding box center [538, 138] width 26 height 13
click at [535, 139] on div "重 置 查 询" at bounding box center [582, 138] width 115 height 13
click at [535, 139] on button "重 置" at bounding box center [538, 138] width 26 height 13
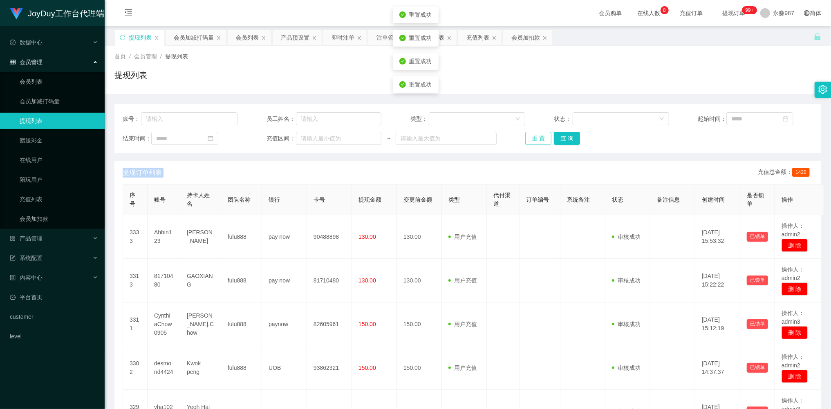
click at [535, 139] on div "重 置 查 询" at bounding box center [582, 138] width 115 height 13
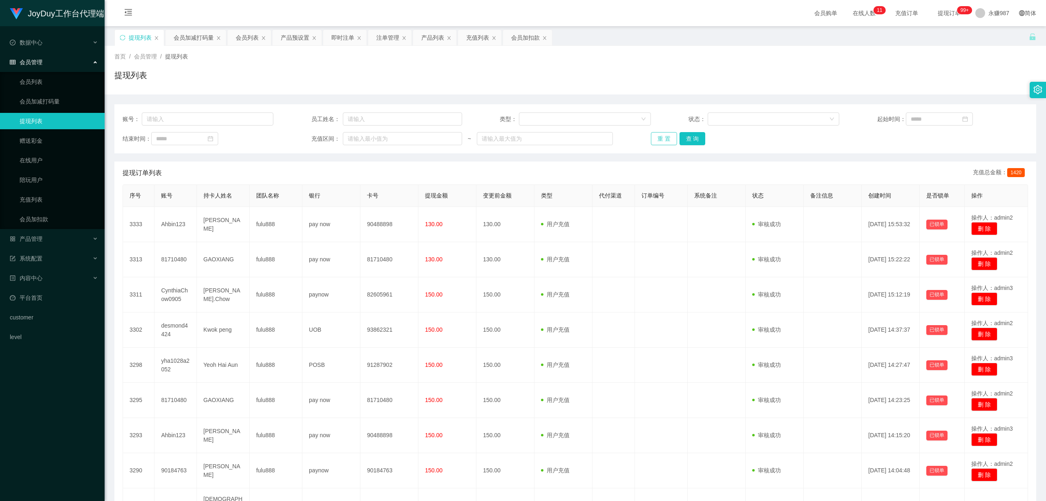
click at [661, 141] on button "重 置" at bounding box center [664, 138] width 26 height 13
click at [661, 141] on div "重 置 查 询" at bounding box center [726, 138] width 151 height 13
click at [661, 141] on button "重 置" at bounding box center [664, 138] width 26 height 13
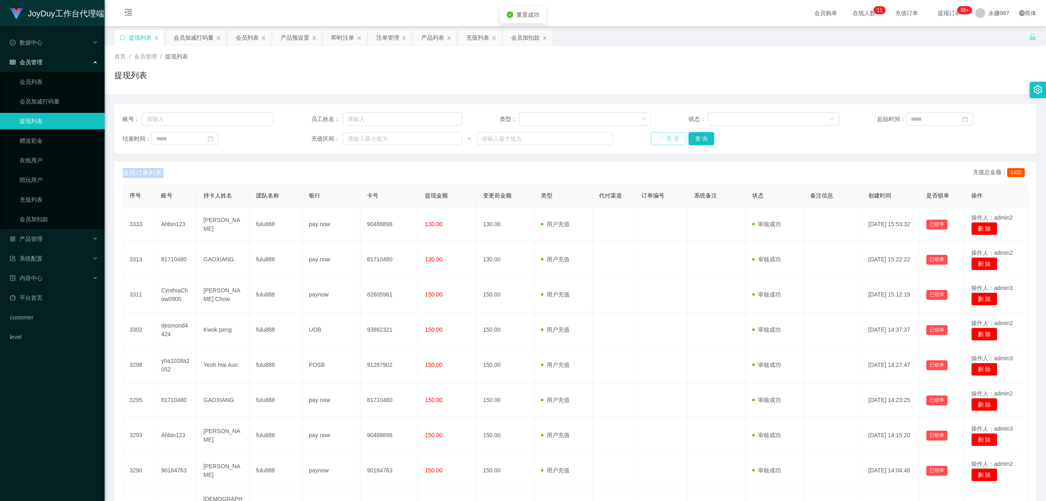
click at [661, 141] on div "重 置 查 询" at bounding box center [726, 138] width 151 height 13
click at [661, 141] on button "重 置" at bounding box center [668, 138] width 35 height 13
click at [661, 141] on div "重 置 查 询" at bounding box center [726, 138] width 151 height 13
click at [661, 141] on button "重 置" at bounding box center [664, 138] width 26 height 13
click at [661, 141] on div "重 置 查 询" at bounding box center [726, 138] width 151 height 13
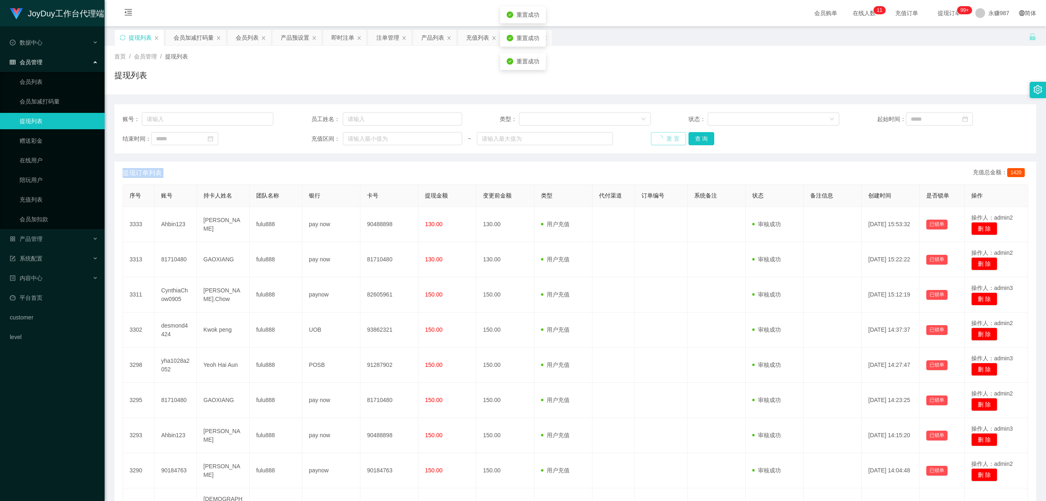
click at [661, 141] on button "重 置" at bounding box center [668, 138] width 35 height 13
click at [661, 141] on button "重 置" at bounding box center [664, 138] width 26 height 13
click at [661, 141] on div "重 置 查 询" at bounding box center [726, 138] width 151 height 13
click at [661, 141] on button "重 置" at bounding box center [664, 138] width 26 height 13
click at [661, 141] on div "重 置 查 询" at bounding box center [726, 138] width 151 height 13
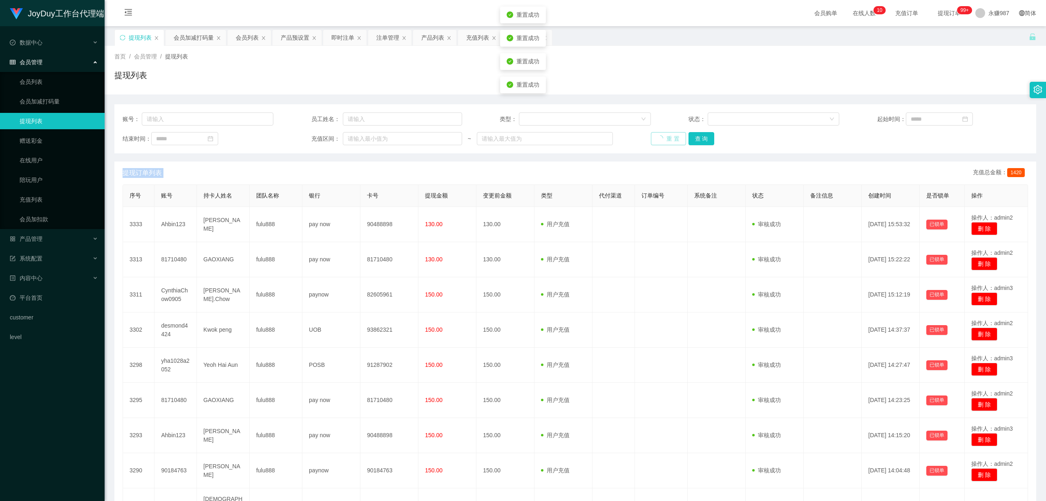
click at [661, 141] on button "重 置" at bounding box center [668, 138] width 35 height 13
click at [661, 141] on div "重 置 查 询" at bounding box center [726, 138] width 151 height 13
click at [661, 141] on button "重 置" at bounding box center [664, 138] width 26 height 13
click at [661, 141] on div "重 置 查 询" at bounding box center [726, 138] width 151 height 13
click at [661, 141] on button "重 置" at bounding box center [664, 138] width 26 height 13
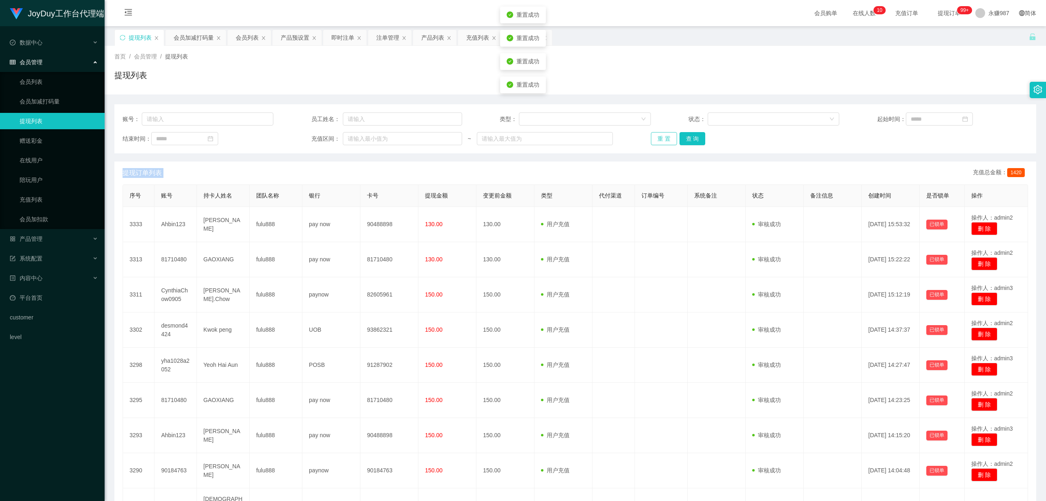
click at [661, 141] on div "重 置 查 询" at bounding box center [726, 138] width 151 height 13
click at [661, 141] on button "重 置" at bounding box center [664, 138] width 26 height 13
click at [661, 141] on div "重 置 查 询" at bounding box center [726, 138] width 151 height 13
click at [661, 141] on button "重 置" at bounding box center [664, 138] width 26 height 13
click at [661, 141] on div "重 置 查 询" at bounding box center [726, 138] width 151 height 13
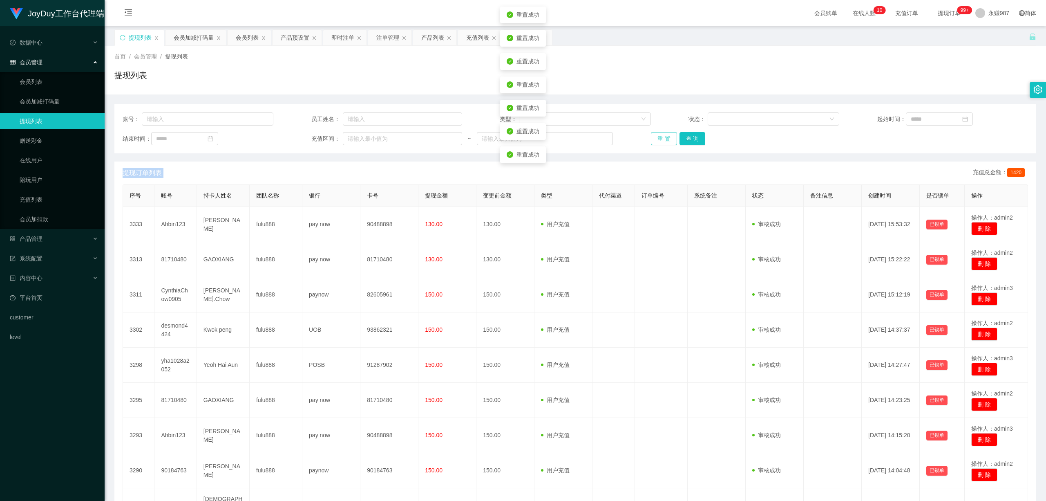
click at [661, 141] on button "重 置" at bounding box center [664, 138] width 26 height 13
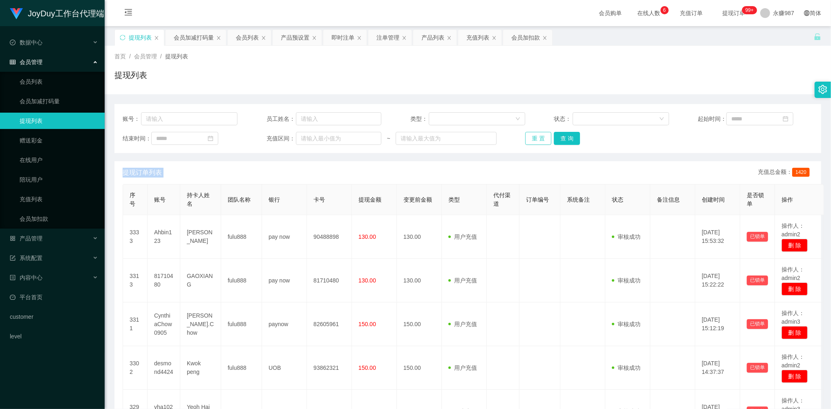
click at [533, 133] on button "重 置" at bounding box center [538, 138] width 26 height 13
click at [535, 133] on button "重 置" at bounding box center [538, 138] width 26 height 13
click at [535, 133] on div "重 置 查 询" at bounding box center [582, 138] width 115 height 13
click at [535, 133] on button "重 置" at bounding box center [538, 138] width 26 height 13
click at [535, 133] on div "重 置 查 询" at bounding box center [582, 138] width 115 height 13
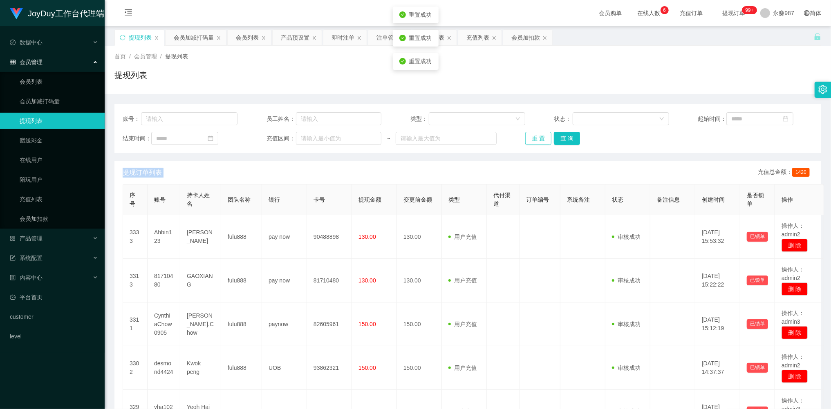
click at [535, 133] on button "重 置" at bounding box center [538, 138] width 26 height 13
click at [535, 133] on div "重 置 查 询" at bounding box center [582, 138] width 115 height 13
click at [535, 133] on button "重 置" at bounding box center [538, 138] width 26 height 13
click at [535, 133] on div "重 置 查 询" at bounding box center [582, 138] width 115 height 13
click at [535, 133] on button "重 置" at bounding box center [538, 138] width 26 height 13
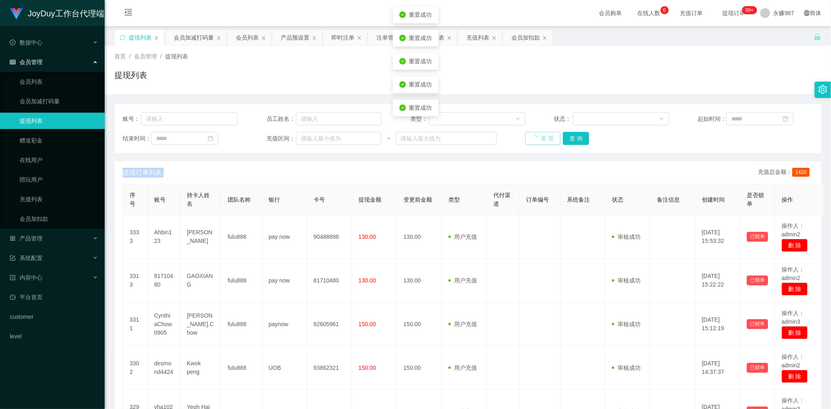
click at [535, 133] on div "重 置 查 询" at bounding box center [582, 138] width 115 height 13
click at [535, 133] on button "重 置" at bounding box center [538, 138] width 26 height 13
click at [535, 133] on div "重 置 查 询" at bounding box center [582, 138] width 115 height 13
click at [535, 133] on button "重 置" at bounding box center [538, 138] width 26 height 13
click at [535, 133] on div "重 置 查 询" at bounding box center [582, 138] width 115 height 13
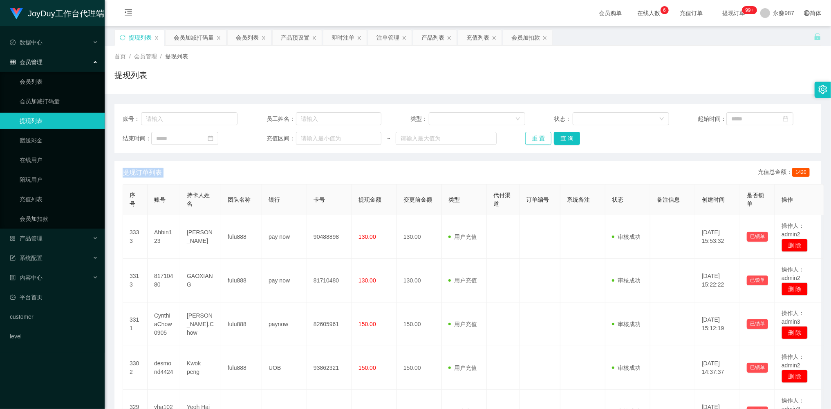
click at [531, 139] on button "重 置" at bounding box center [538, 138] width 26 height 13
click at [38, 78] on link "会员列表" at bounding box center [59, 82] width 78 height 16
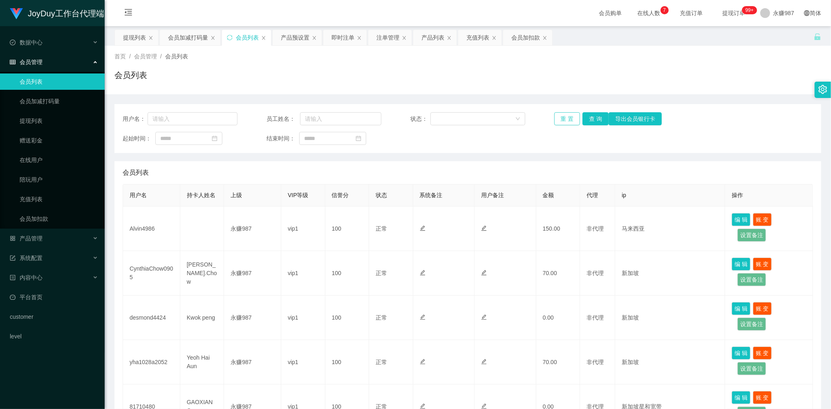
click at [567, 114] on button "重 置" at bounding box center [567, 118] width 26 height 13
click at [567, 114] on div "重 置 查 询 导出会员银行卡" at bounding box center [611, 118] width 115 height 13
click at [572, 118] on button "重 置" at bounding box center [567, 118] width 26 height 13
click at [569, 118] on button "重 置" at bounding box center [567, 118] width 26 height 13
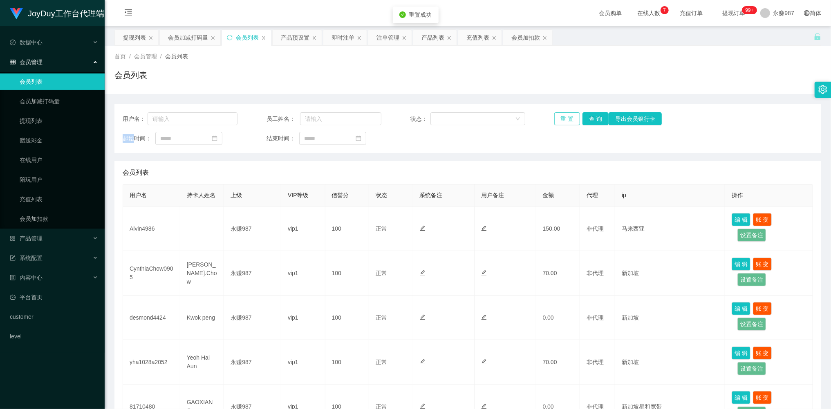
click at [569, 118] on div "重 置 查 询 导出会员银行卡" at bounding box center [611, 118] width 115 height 13
click at [569, 118] on button "重 置" at bounding box center [567, 118] width 26 height 13
click at [37, 236] on span "产品管理" at bounding box center [26, 238] width 33 height 7
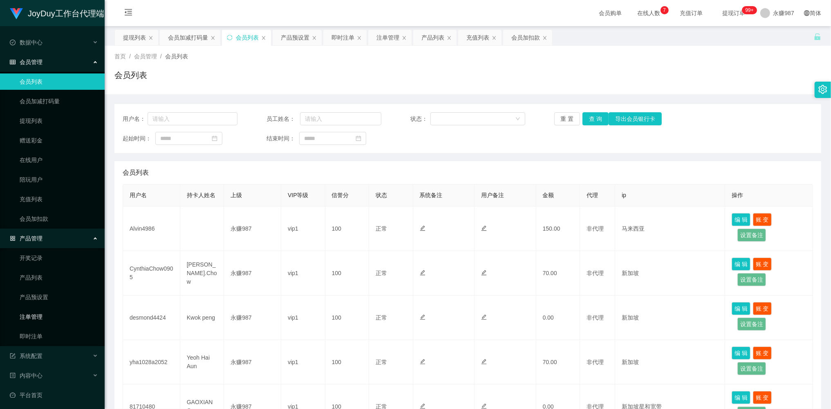
click at [37, 317] on link "注单管理" at bounding box center [59, 317] width 78 height 16
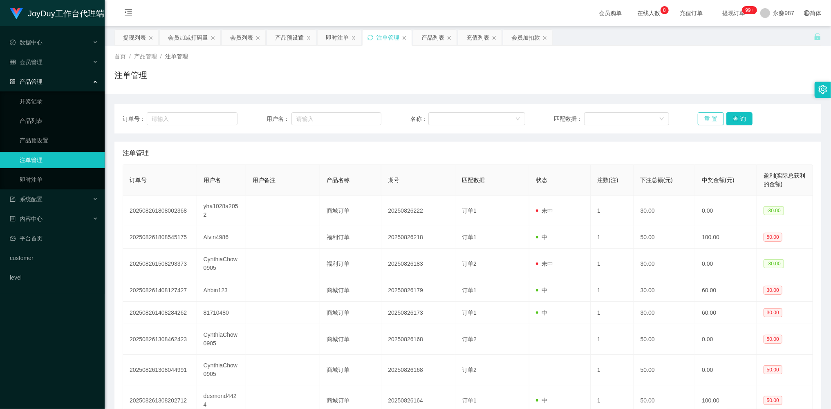
click at [707, 116] on button "重 置" at bounding box center [711, 118] width 26 height 13
click at [705, 116] on button "重 置" at bounding box center [711, 118] width 26 height 13
click at [28, 59] on span "会员管理" at bounding box center [26, 62] width 33 height 7
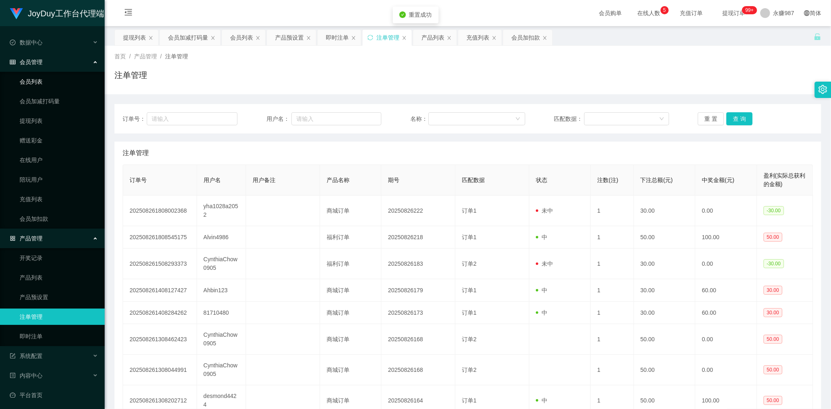
click at [36, 74] on link "会员列表" at bounding box center [59, 82] width 78 height 16
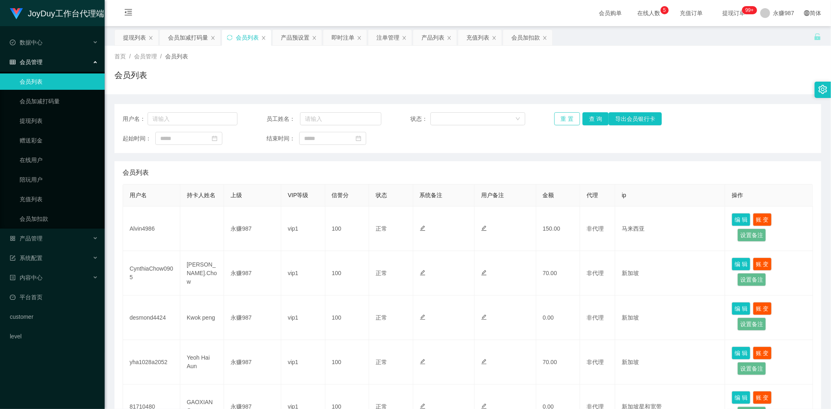
click at [557, 123] on button "重 置" at bounding box center [567, 118] width 26 height 13
click at [559, 121] on button "重 置" at bounding box center [567, 118] width 26 height 13
click at [559, 121] on div "重 置 查 询 导出会员银行卡" at bounding box center [611, 118] width 115 height 13
click at [559, 121] on button "重 置" at bounding box center [567, 118] width 26 height 13
click at [559, 120] on button "重 置" at bounding box center [567, 118] width 26 height 13
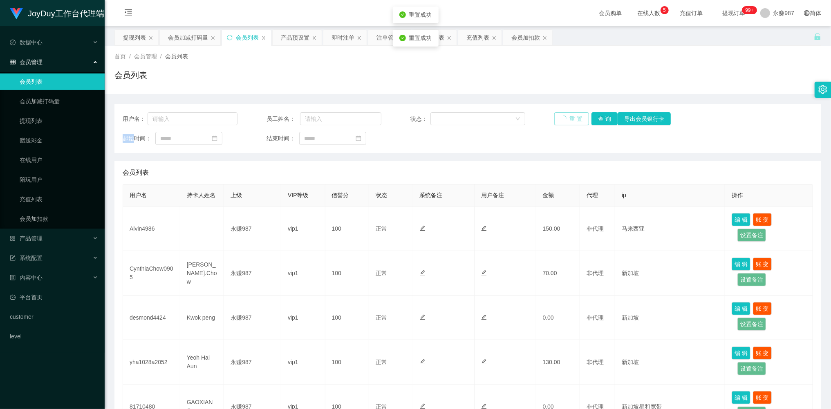
click at [559, 120] on div "重 置 查 询 导出会员银行卡" at bounding box center [611, 118] width 115 height 13
click at [560, 120] on button "重 置" at bounding box center [567, 118] width 26 height 13
click at [560, 120] on div "重 置 查 询 导出会员银行卡" at bounding box center [611, 118] width 115 height 13
click at [560, 120] on button "重 置" at bounding box center [567, 118] width 26 height 13
click at [560, 120] on div "重 置 查 询 导出会员银行卡" at bounding box center [611, 118] width 115 height 13
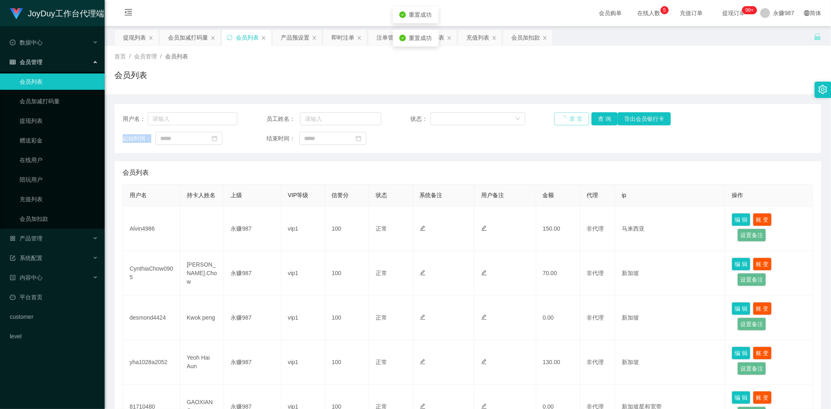
click at [560, 120] on div "重 置 查 询 导出会员银行卡" at bounding box center [611, 118] width 115 height 13
click at [560, 120] on button "重 置" at bounding box center [567, 118] width 26 height 13
click at [560, 120] on div "重 置 查 询 导出会员银行卡" at bounding box center [611, 118] width 115 height 13
click at [560, 120] on button "重 置" at bounding box center [571, 118] width 35 height 13
click at [561, 120] on button "重 置" at bounding box center [567, 118] width 26 height 13
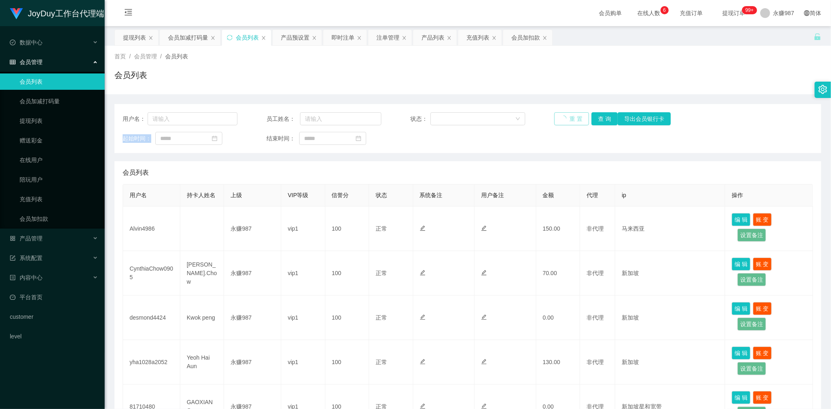
click at [561, 120] on button "重 置" at bounding box center [571, 118] width 35 height 13
click at [561, 120] on div "重 置 查 询 导出会员银行卡" at bounding box center [611, 118] width 115 height 13
click at [186, 119] on input "text" at bounding box center [193, 118] width 90 height 13
paste input "yha1028a2052"
type input "yha1028a2052"
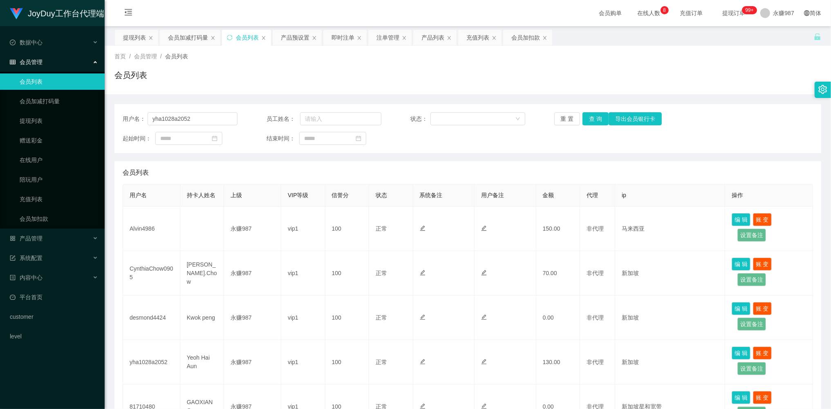
drag, startPoint x: 549, startPoint y: 122, endPoint x: 558, endPoint y: 123, distance: 8.7
click at [551, 122] on div "用户名： yha1028a2052 员工姓名： 状态： 重 置 查 询 导出会员银行卡" at bounding box center [468, 118] width 690 height 13
click at [591, 122] on button "查 询" at bounding box center [595, 118] width 26 height 13
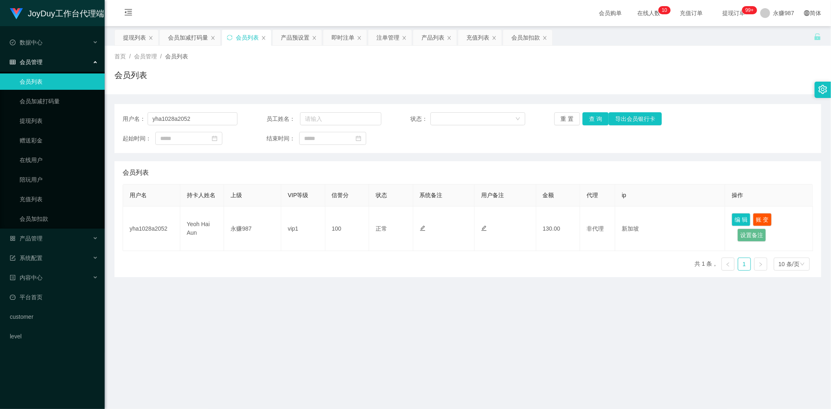
click at [40, 59] on span "会员管理" at bounding box center [26, 62] width 33 height 7
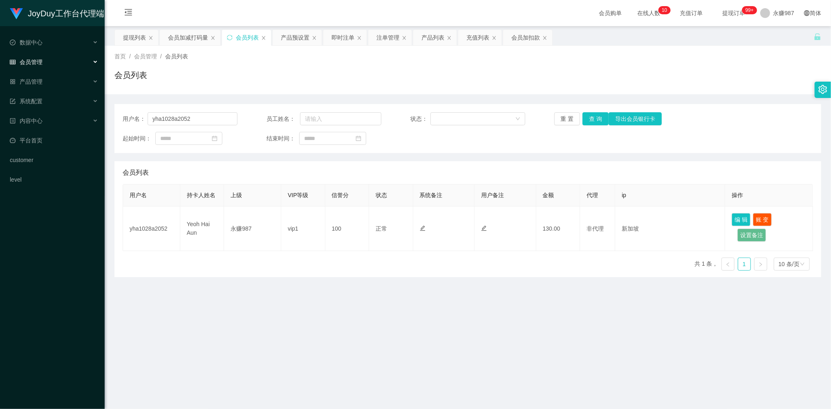
click at [41, 65] on div "会员管理" at bounding box center [52, 62] width 105 height 16
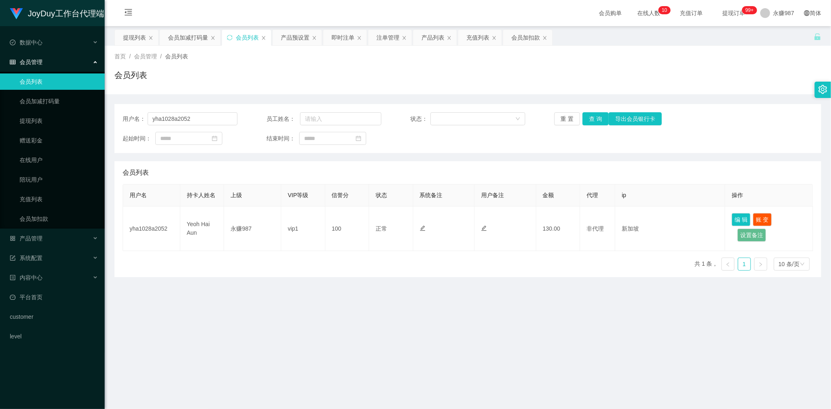
click at [36, 77] on link "会员列表" at bounding box center [59, 82] width 78 height 16
click at [559, 123] on button "重 置" at bounding box center [567, 118] width 26 height 13
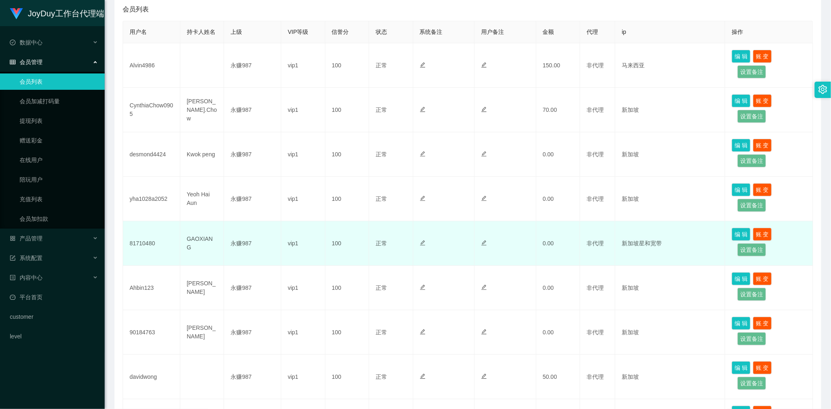
scroll to position [54, 0]
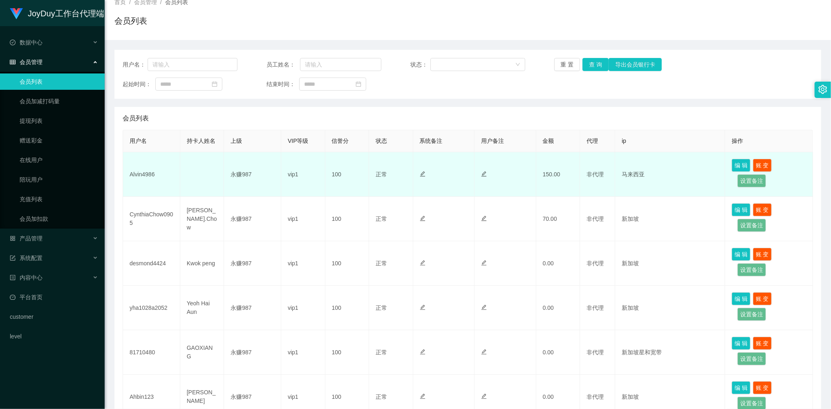
click at [148, 173] on td "Alvin4986" at bounding box center [151, 174] width 57 height 45
copy td "Alvin4986"
